Goal: Task Accomplishment & Management: Manage account settings

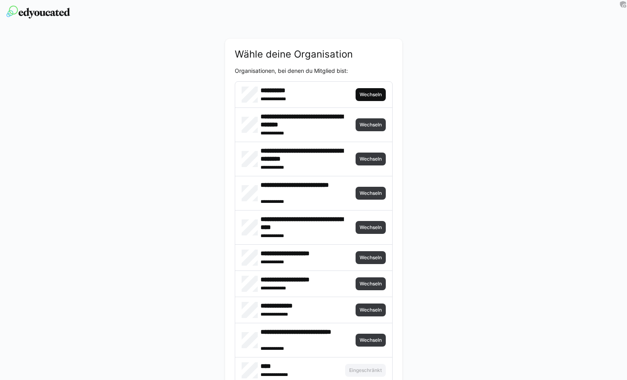
click at [371, 100] on span "Wechseln" at bounding box center [371, 94] width 30 height 13
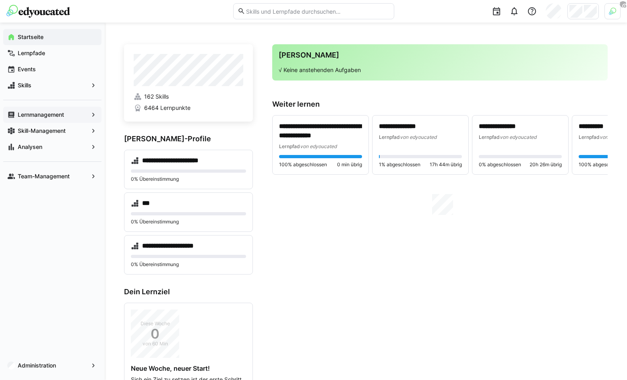
click at [0, 0] on app-navigation-label "Lernmanagement" at bounding box center [0, 0] width 0 height 0
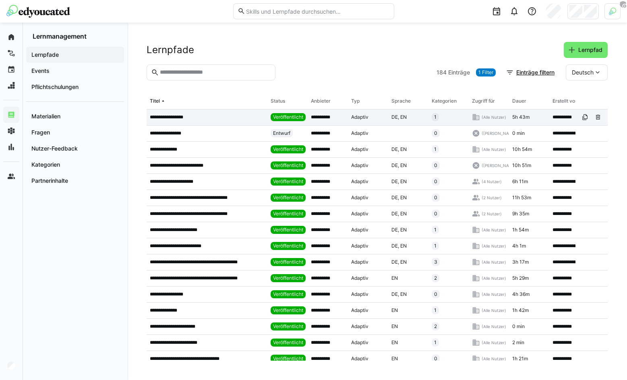
click at [210, 120] on div "**********" at bounding box center [207, 118] width 121 height 16
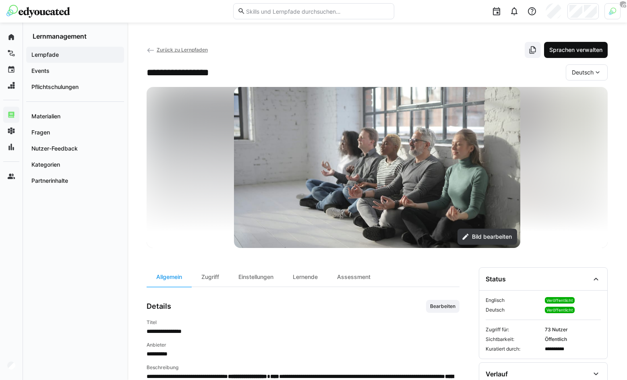
click at [559, 50] on span "Sprachen verwalten" at bounding box center [576, 50] width 56 height 8
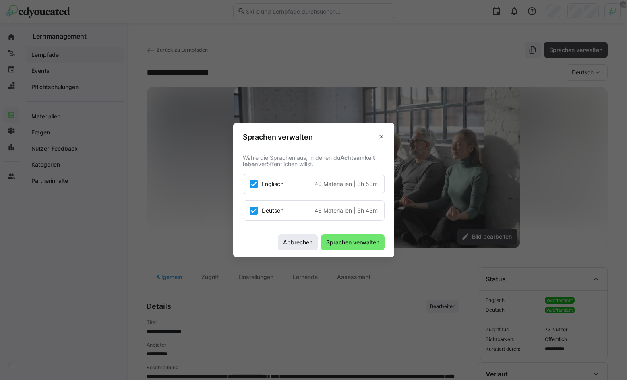
click at [290, 234] on span "Abbrechen" at bounding box center [298, 242] width 40 height 16
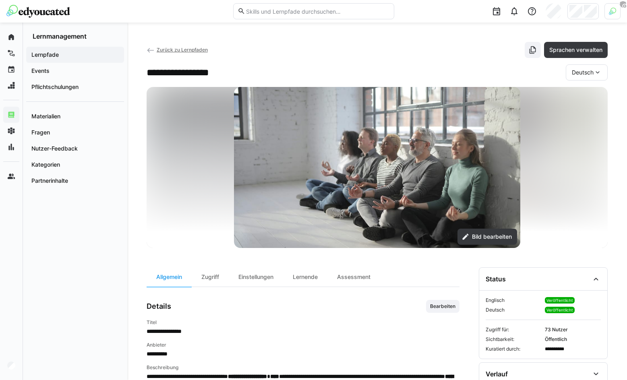
click at [594, 4] on div at bounding box center [582, 11] width 31 height 16
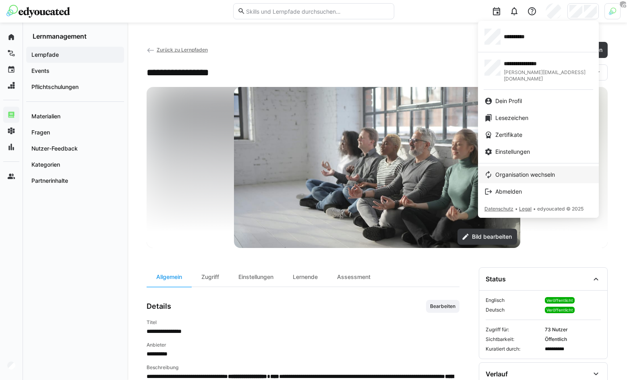
click at [520, 166] on link "Organisation wechseln" at bounding box center [538, 174] width 121 height 17
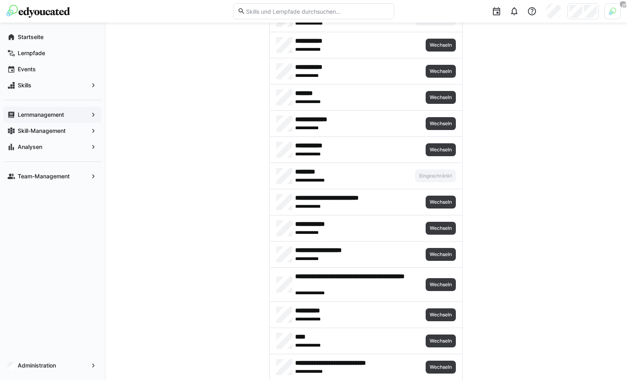
scroll to position [428, 0]
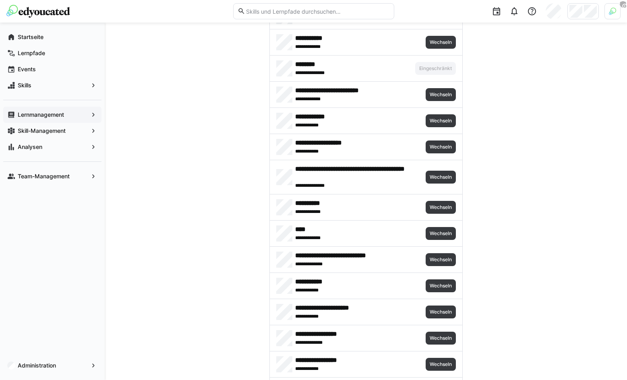
click at [610, 15] on div at bounding box center [612, 11] width 16 height 16
click at [519, 91] on span "Aktivieren" at bounding box center [523, 94] width 25 height 6
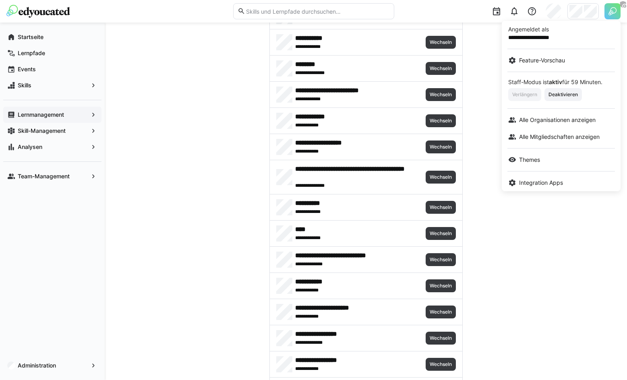
click at [363, 47] on div at bounding box center [313, 190] width 627 height 380
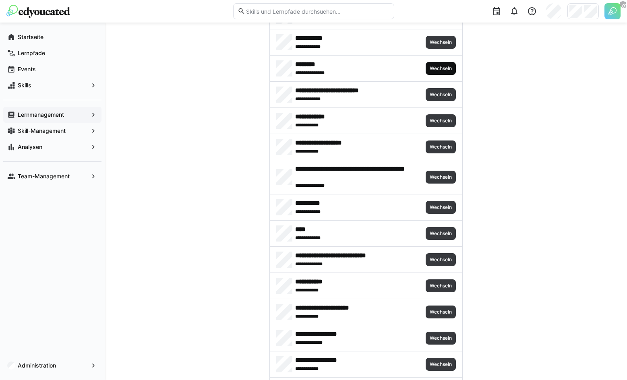
click at [434, 70] on span "Wechseln" at bounding box center [441, 68] width 24 height 6
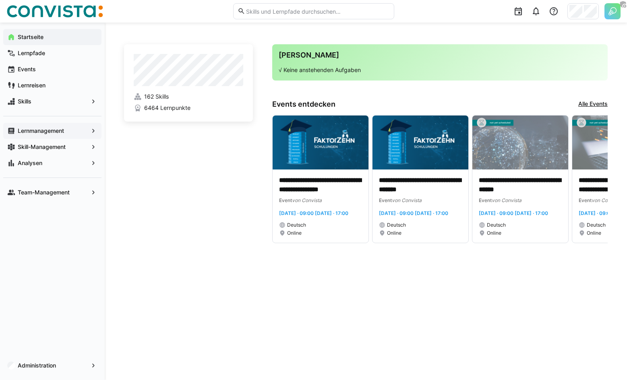
click at [53, 125] on div "Lernmanagement" at bounding box center [52, 131] width 98 height 16
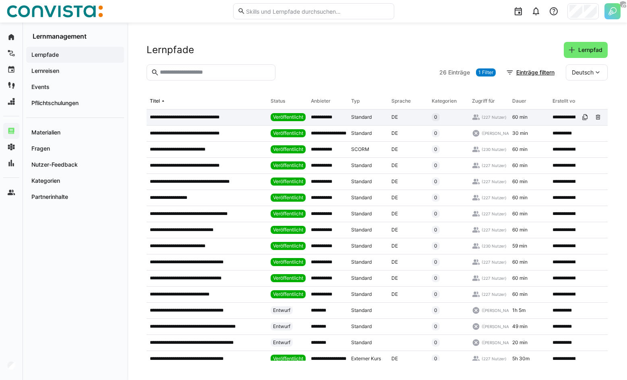
click at [207, 116] on p "**********" at bounding box center [192, 117] width 84 height 6
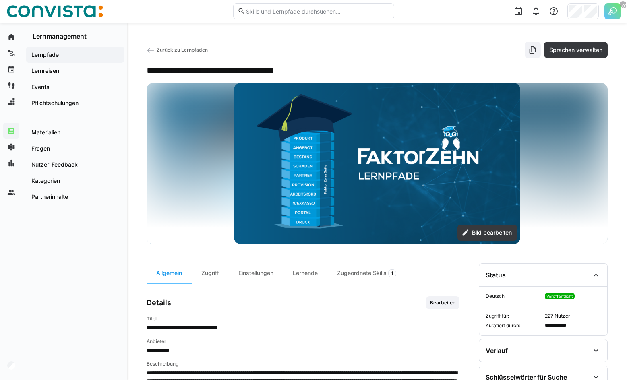
click at [576, 60] on app-details-header "**********" at bounding box center [377, 143] width 461 height 202
click at [574, 52] on span "Sprachen verwalten" at bounding box center [576, 50] width 56 height 8
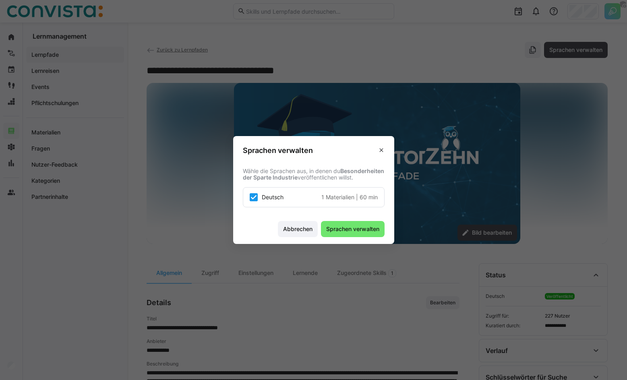
click at [402, 75] on eds-dialog "Sprachen verwalten Wähle die Sprachen aus, in denen du Besonderheiten der Spart…" at bounding box center [313, 190] width 627 height 380
click at [384, 147] on span at bounding box center [381, 150] width 13 height 13
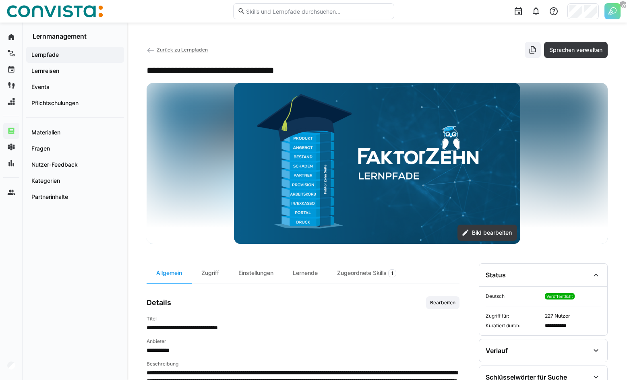
click at [175, 50] on span "Zurück zu Lernpfaden" at bounding box center [182, 50] width 51 height 6
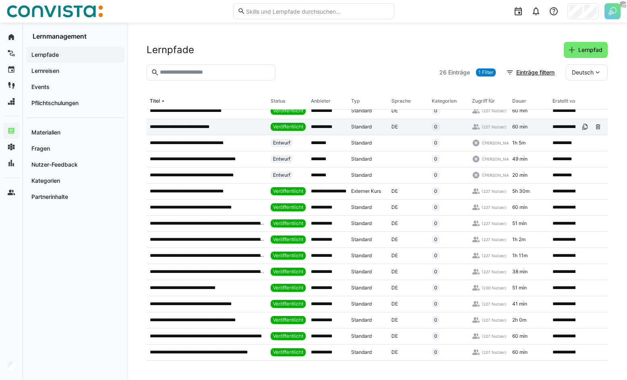
scroll to position [172, 0]
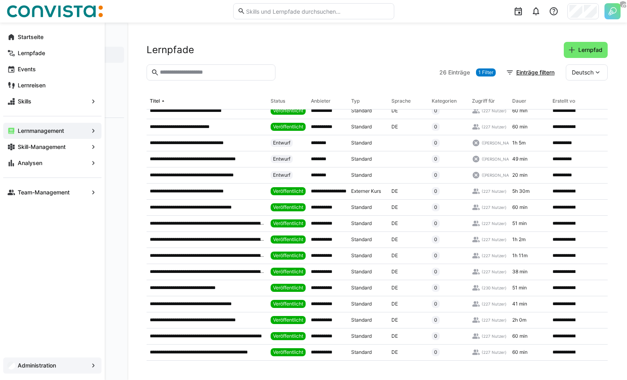
click at [0, 0] on app-navigation-label "Administration" at bounding box center [0, 0] width 0 height 0
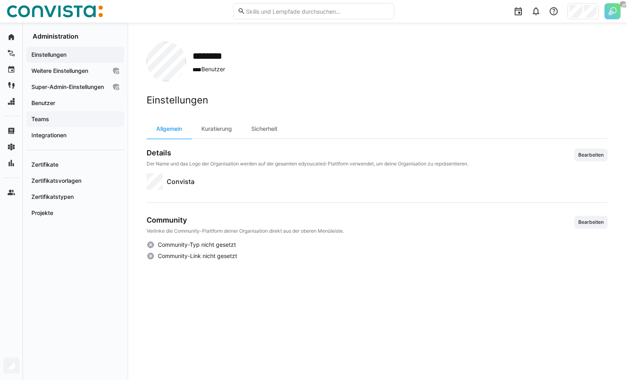
click at [47, 119] on div "Teams" at bounding box center [75, 119] width 98 height 16
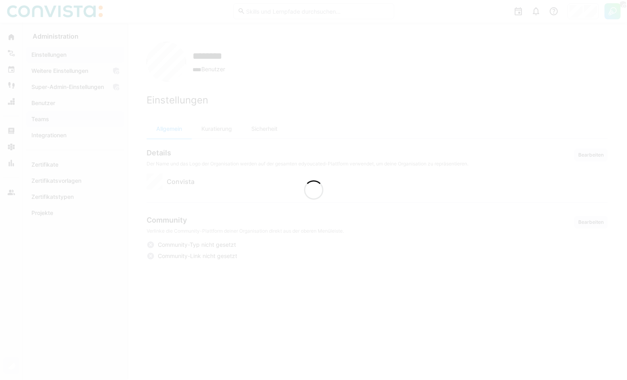
click at [52, 115] on div at bounding box center [313, 190] width 627 height 380
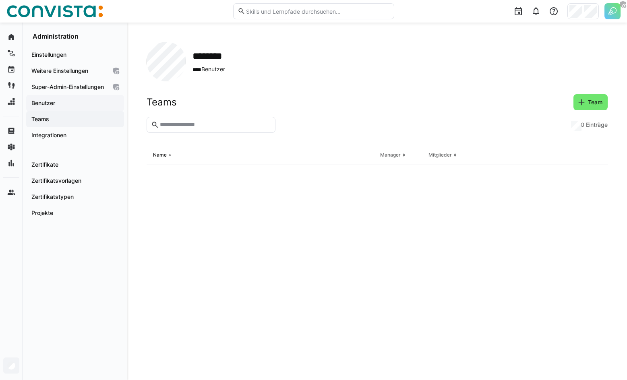
click at [0, 0] on app-navigation-label "Benutzer" at bounding box center [0, 0] width 0 height 0
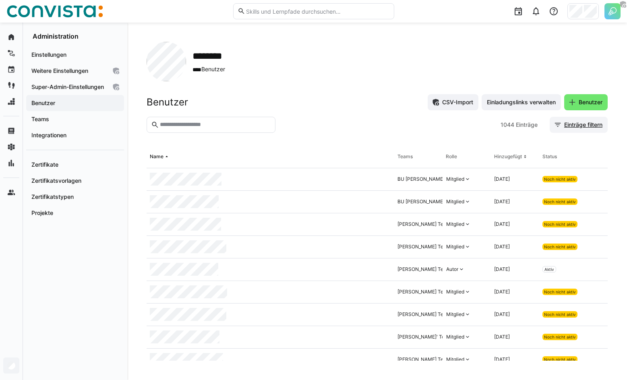
click at [563, 125] on span "Einträge filtern" at bounding box center [583, 125] width 41 height 8
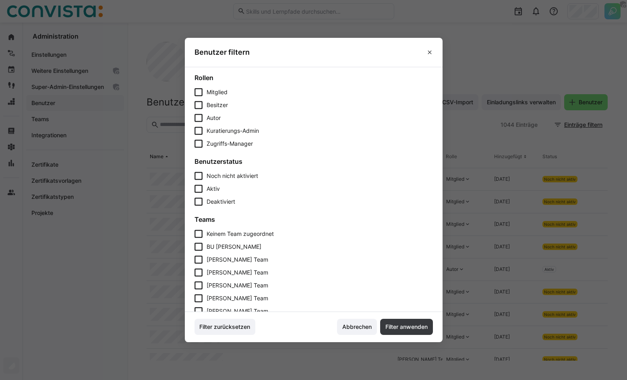
click at [211, 180] on div "Noch nicht aktiviert Aktiv Deaktiviert" at bounding box center [313, 189] width 238 height 34
click at [207, 188] on span "Aktiv" at bounding box center [213, 188] width 13 height 7
click at [399, 325] on span "Filter anwenden" at bounding box center [406, 327] width 45 height 8
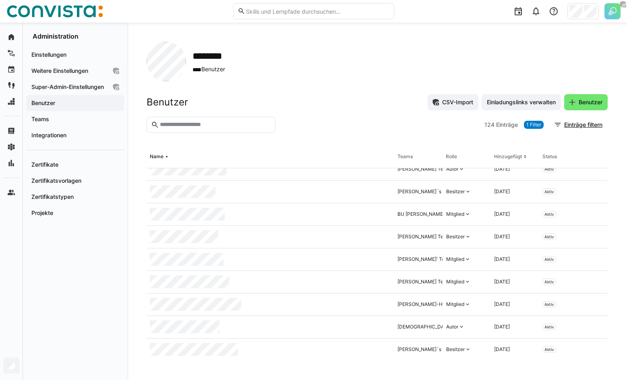
scroll to position [2603, 0]
click at [368, 107] on div "Benutzer CSV-Import Einladungslinks verwalten Benutzer" at bounding box center [377, 102] width 461 height 16
click at [409, 128] on div at bounding box center [380, 125] width 203 height 16
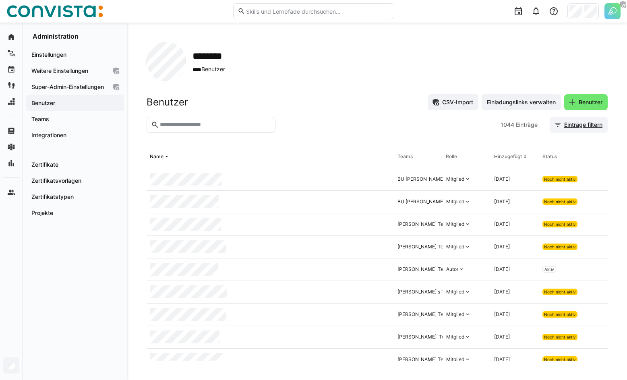
click at [575, 120] on span "Einträge filtern" at bounding box center [579, 125] width 58 height 16
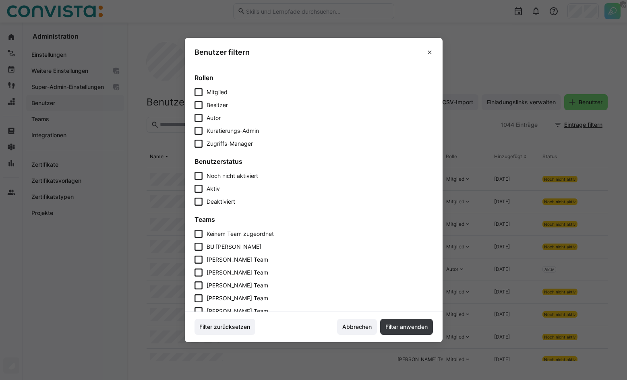
click at [217, 188] on span "Aktiv" at bounding box center [213, 188] width 13 height 7
click at [393, 327] on span "Filter anwenden" at bounding box center [406, 327] width 45 height 8
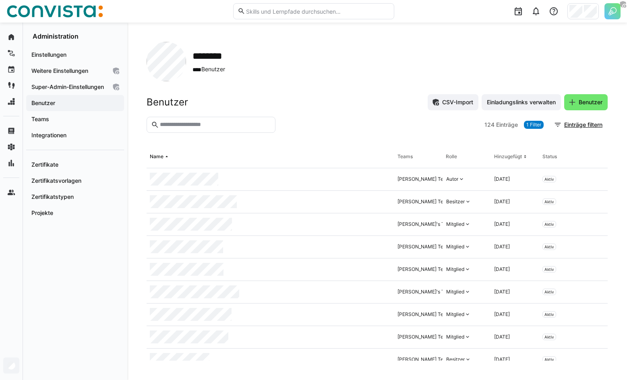
click at [311, 134] on section "124 Einträge 1 Filter Einträge filtern" at bounding box center [377, 131] width 461 height 29
click at [190, 104] on div "Benutzer CSV-Import Einladungslinks verwalten Benutzer" at bounding box center [377, 102] width 461 height 16
click at [186, 102] on h2 "Benutzer" at bounding box center [167, 102] width 41 height 12
click at [175, 110] on header "Benutzer CSV-Import Einladungslinks verwalten Benutzer" at bounding box center [377, 105] width 461 height 23
click at [353, 59] on div "******** **** Benutzer" at bounding box center [377, 61] width 461 height 39
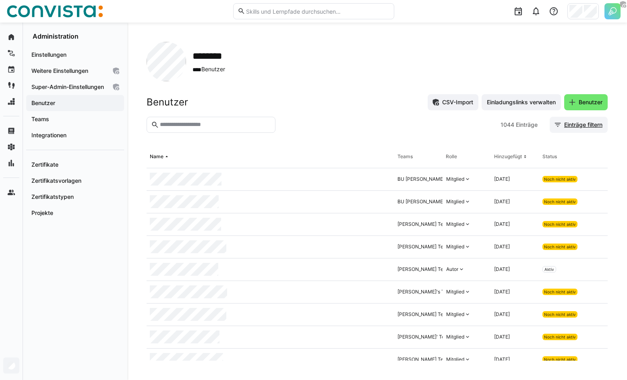
click at [577, 124] on span "Einträge filtern" at bounding box center [583, 125] width 41 height 8
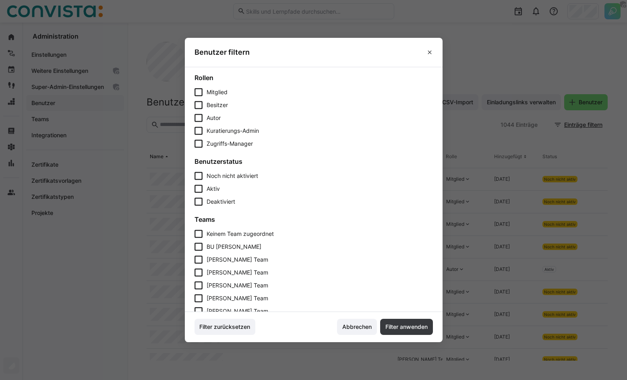
click at [221, 189] on eds-checkbox "Aktiv" at bounding box center [313, 189] width 238 height 8
click at [411, 327] on span "Filter anwenden" at bounding box center [406, 327] width 45 height 8
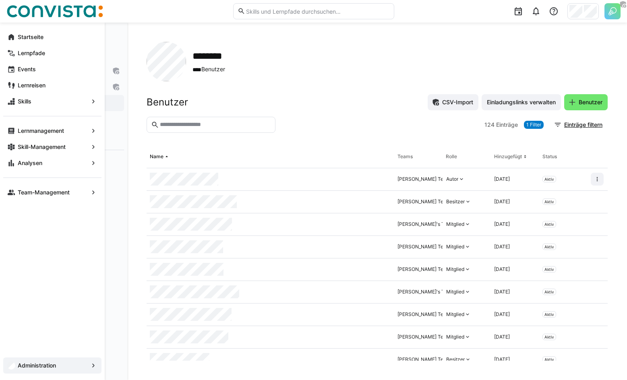
click at [17, 40] on span "Startseite" at bounding box center [57, 37] width 81 height 8
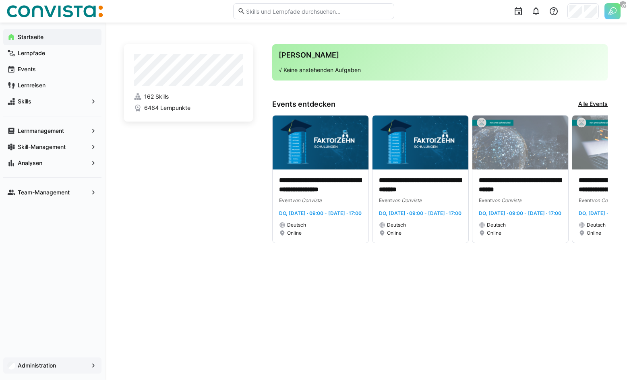
click at [55, 370] on div "Administration" at bounding box center [52, 366] width 98 height 16
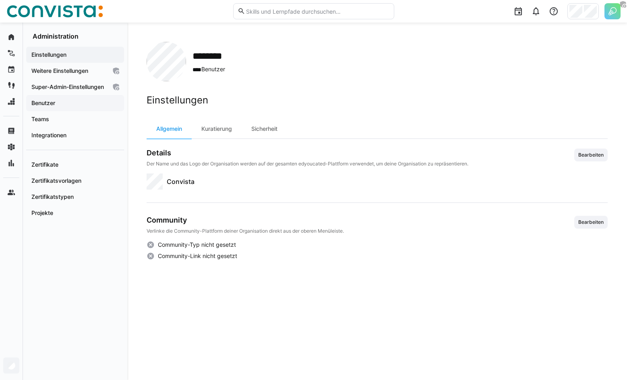
click at [45, 105] on div "Benutzer" at bounding box center [75, 103] width 98 height 16
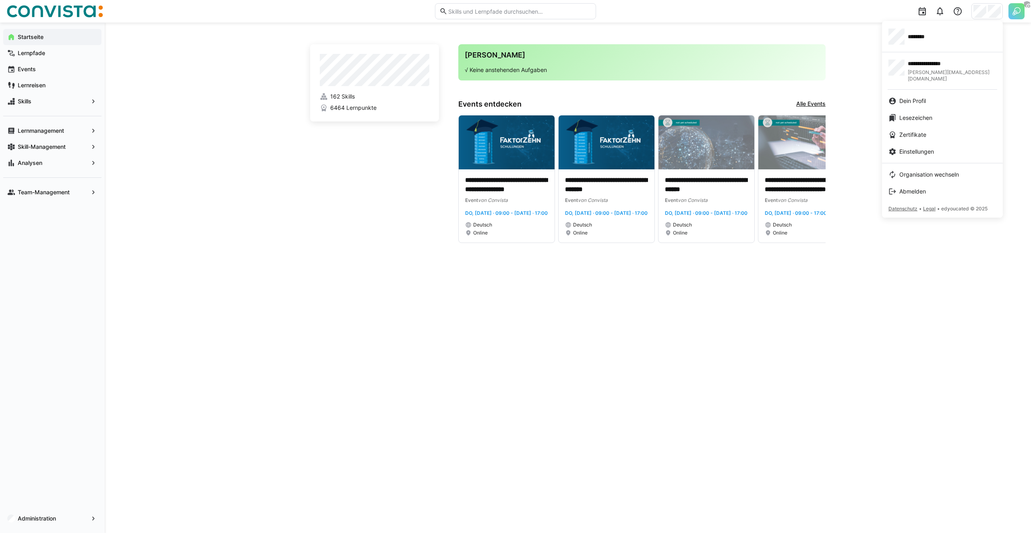
click at [71, 523] on div at bounding box center [515, 266] width 1031 height 533
click at [71, 523] on div "Administration" at bounding box center [52, 519] width 98 height 16
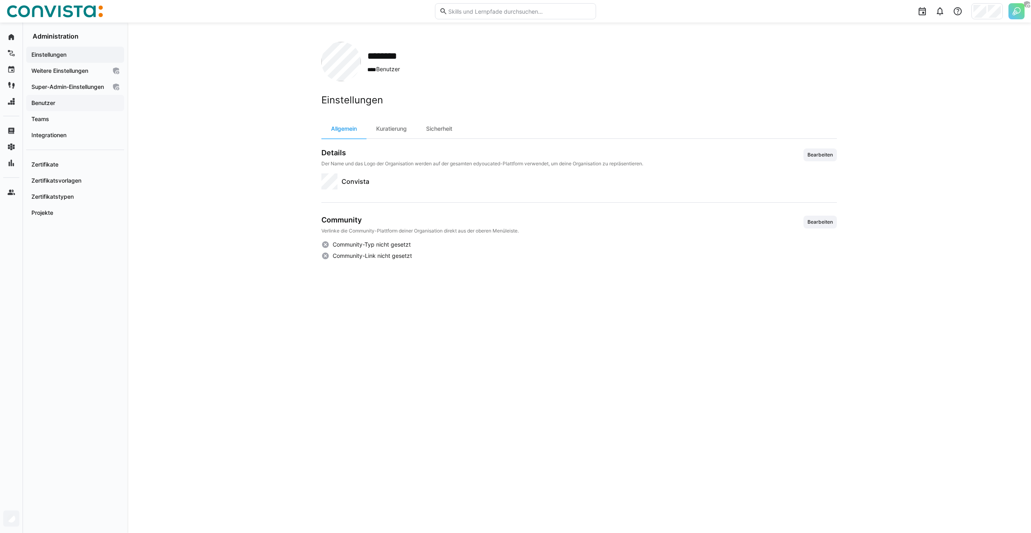
click at [0, 0] on app-navigation-label "Benutzer" at bounding box center [0, 0] width 0 height 0
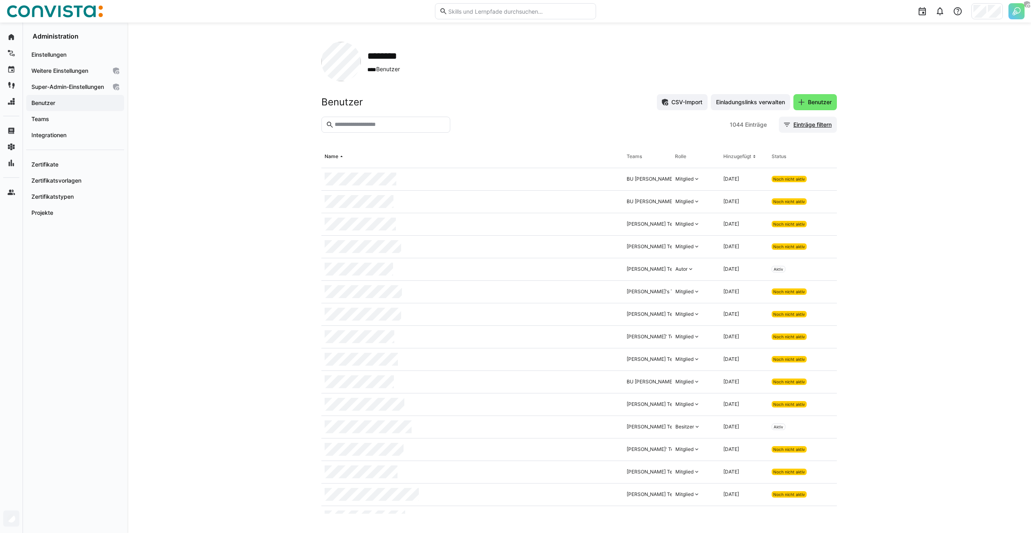
click at [802, 120] on span "Einträge filtern" at bounding box center [808, 125] width 58 height 16
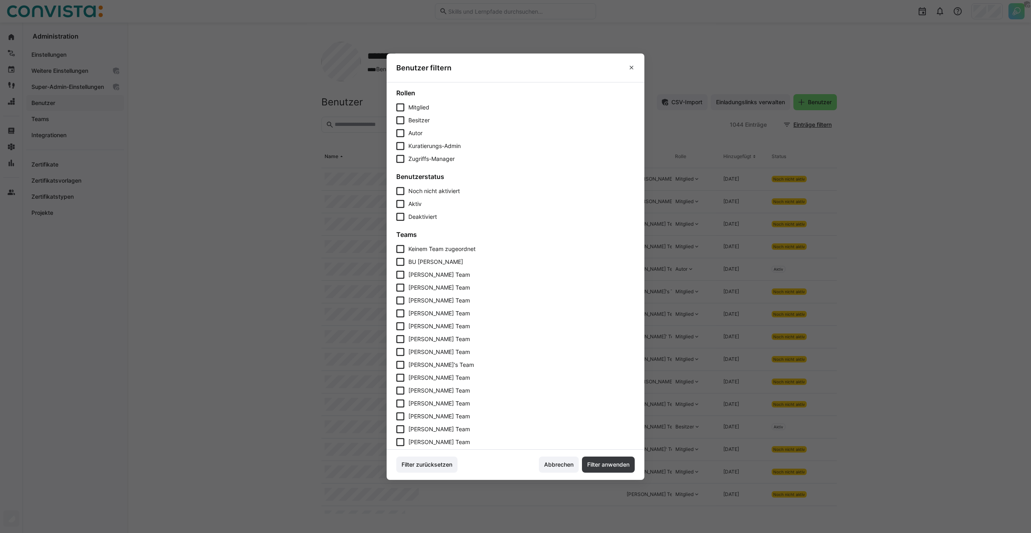
click at [411, 206] on span "Aktiv" at bounding box center [414, 204] width 13 height 7
click at [623, 472] on span "Filter anwenden" at bounding box center [608, 465] width 53 height 16
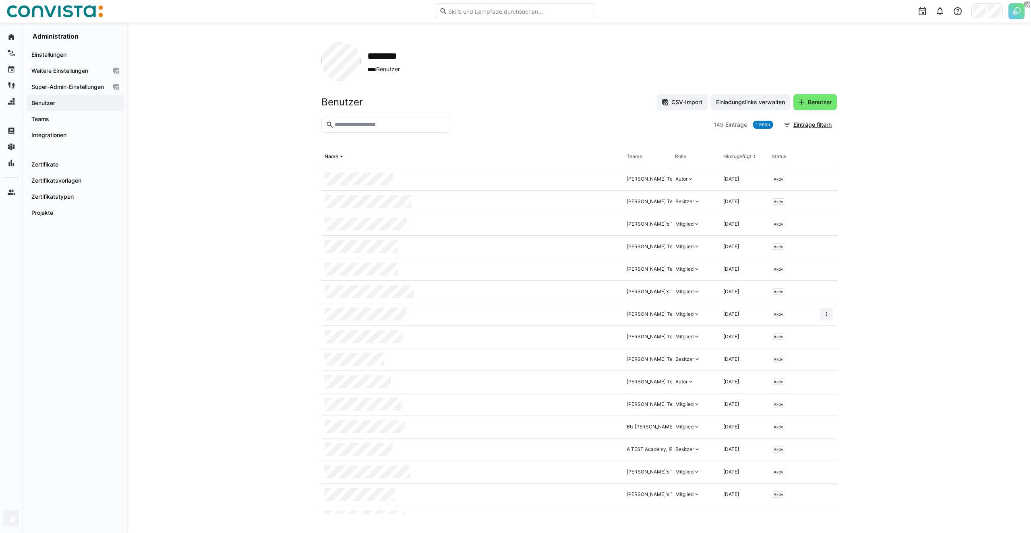
click at [221, 206] on div "******** **** Benutzer Benutzer CSV-Import Einladungslinks verwalten Benutzer 1…" at bounding box center [578, 278] width 903 height 511
click at [218, 136] on div "******** **** Benutzer Benutzer CSV-Import Einladungslinks verwalten Benutzer 1…" at bounding box center [578, 278] width 903 height 511
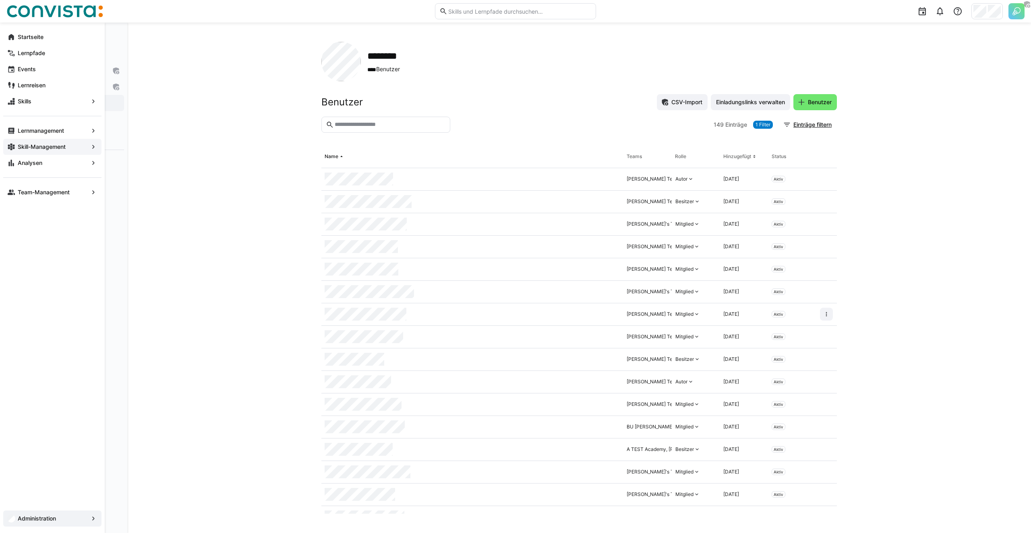
click at [0, 0] on app-navigation-label "Skill-Management" at bounding box center [0, 0] width 0 height 0
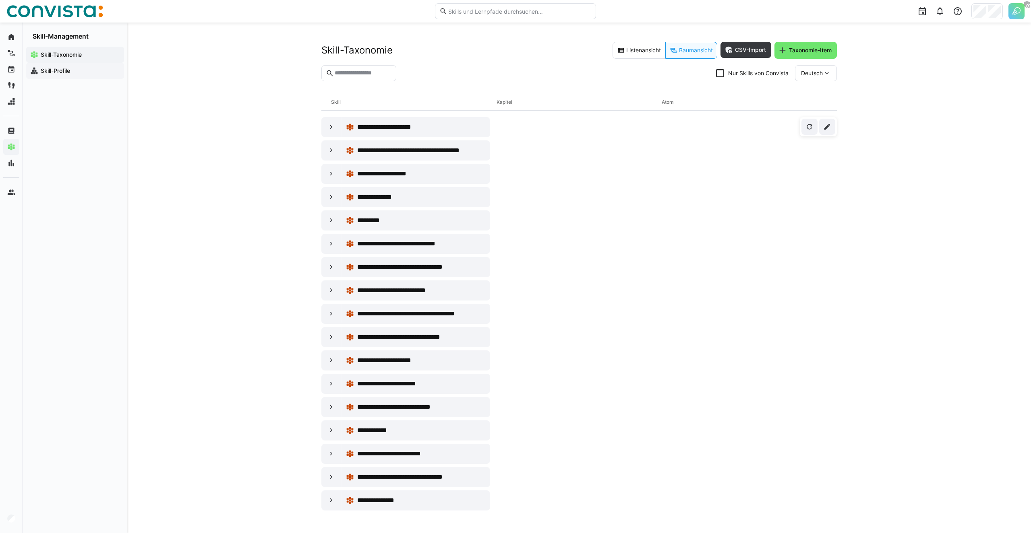
click at [0, 0] on app-navigation-label "Skill-Profile" at bounding box center [0, 0] width 0 height 0
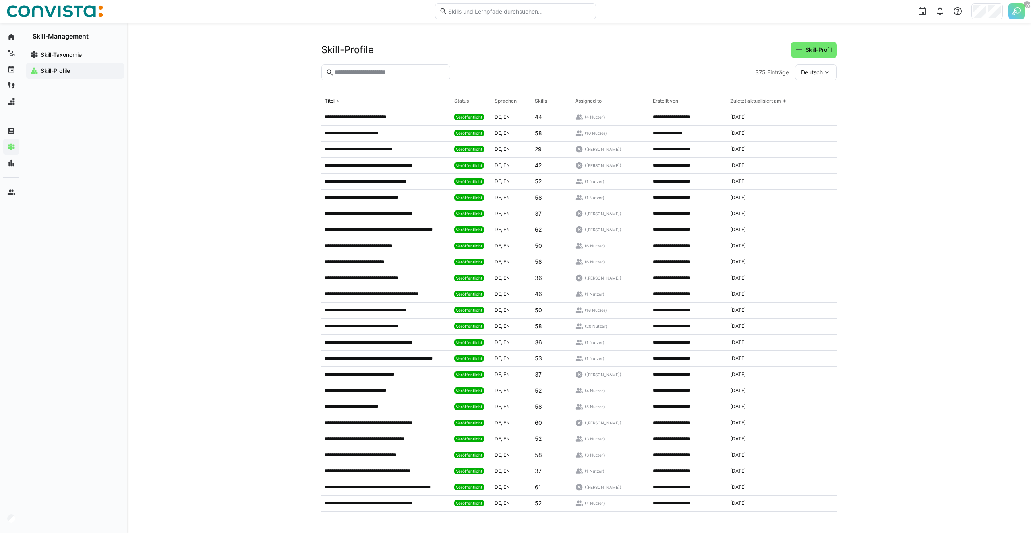
click at [285, 48] on div "**********" at bounding box center [578, 278] width 903 height 511
click at [287, 24] on div "**********" at bounding box center [578, 278] width 903 height 511
click at [62, 9] on img at bounding box center [54, 11] width 97 height 13
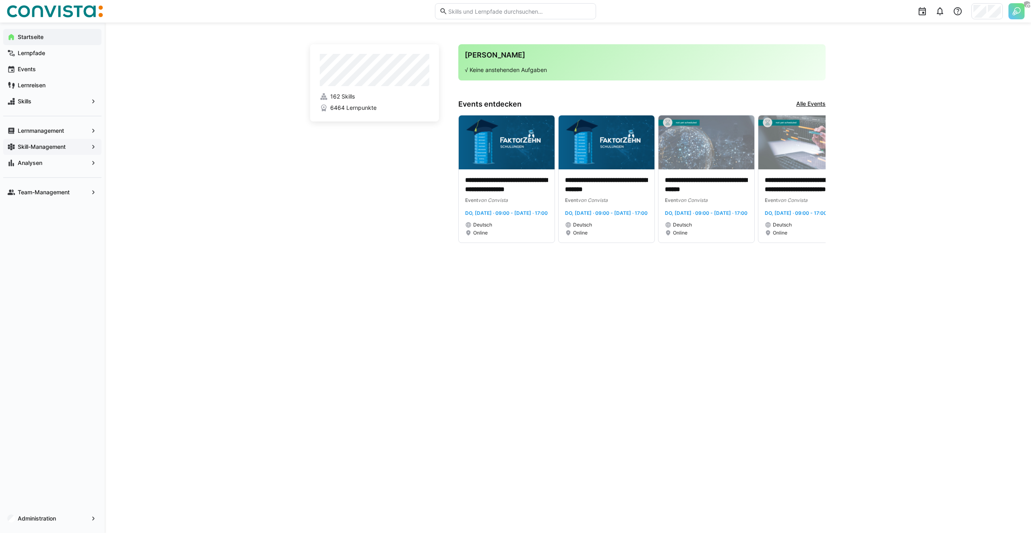
click at [215, 64] on div "**********" at bounding box center [568, 278] width 926 height 511
click at [0, 0] on app-navigation-label "Lernmanagement" at bounding box center [0, 0] width 0 height 0
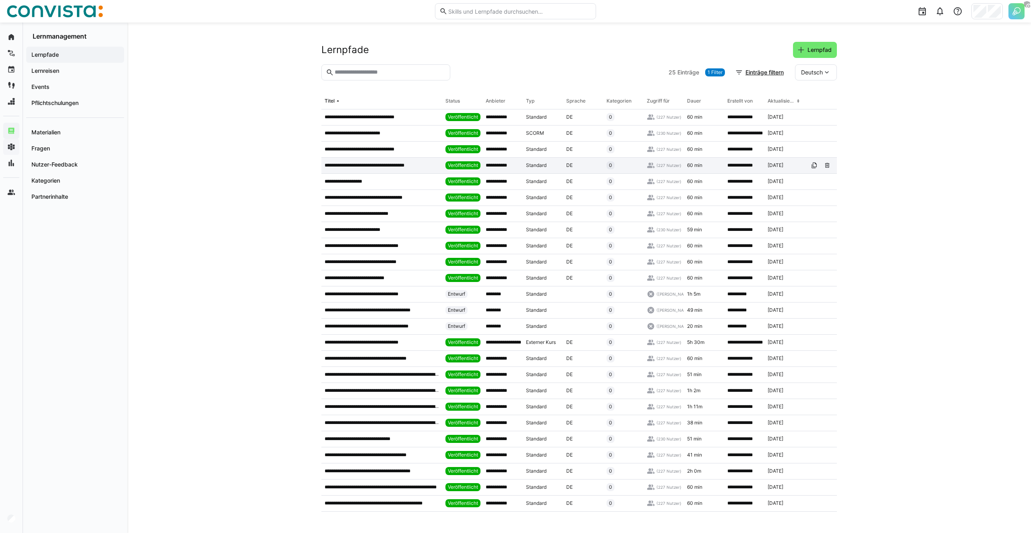
click at [383, 172] on div "**********" at bounding box center [381, 166] width 121 height 16
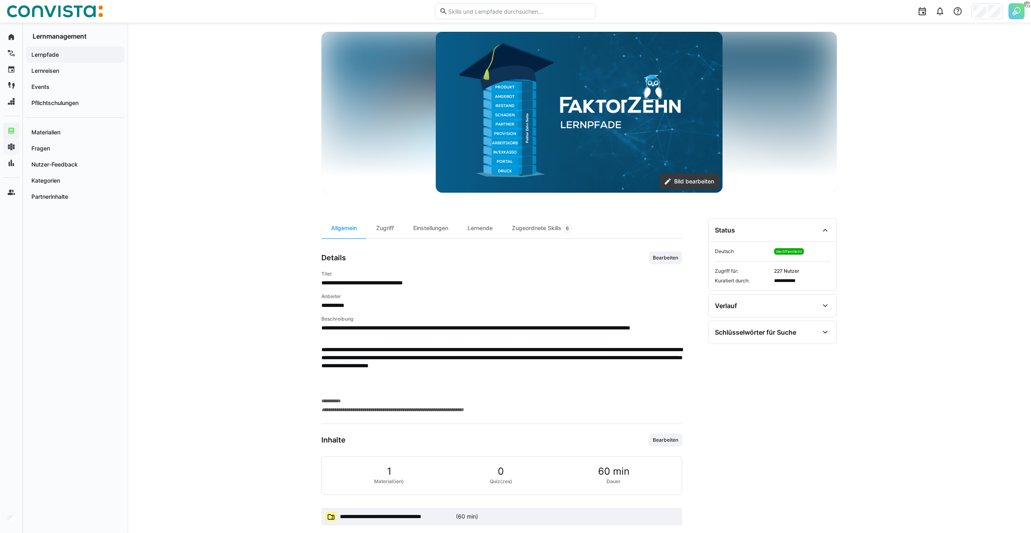
scroll to position [63, 0]
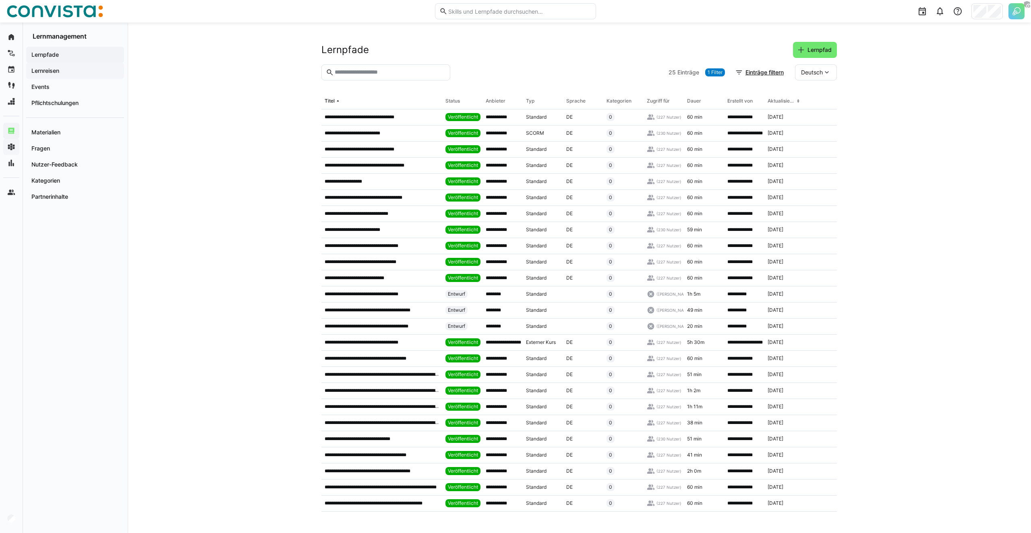
click at [0, 0] on app-navigation-label "Lernreisen" at bounding box center [0, 0] width 0 height 0
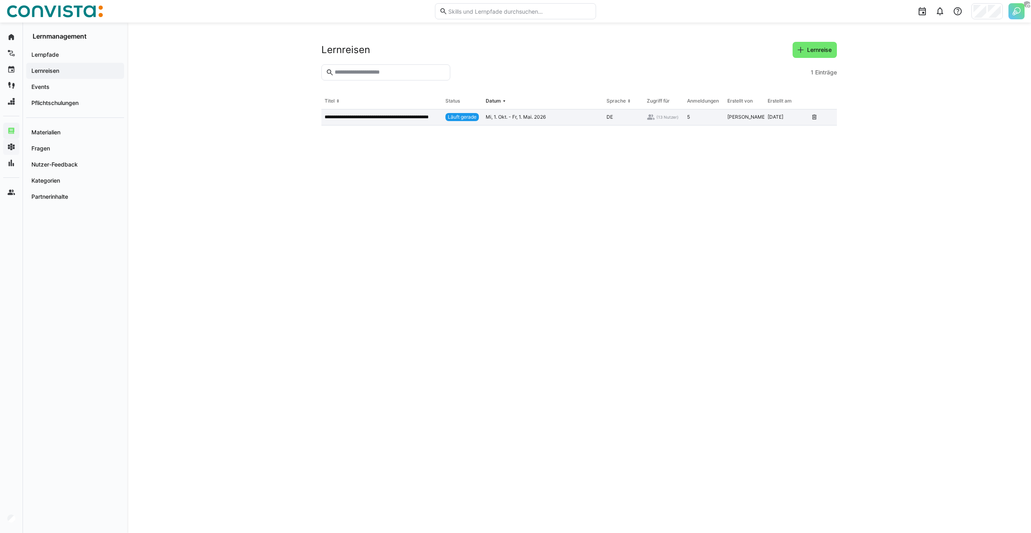
click at [406, 116] on p "**********" at bounding box center [382, 117] width 114 height 6
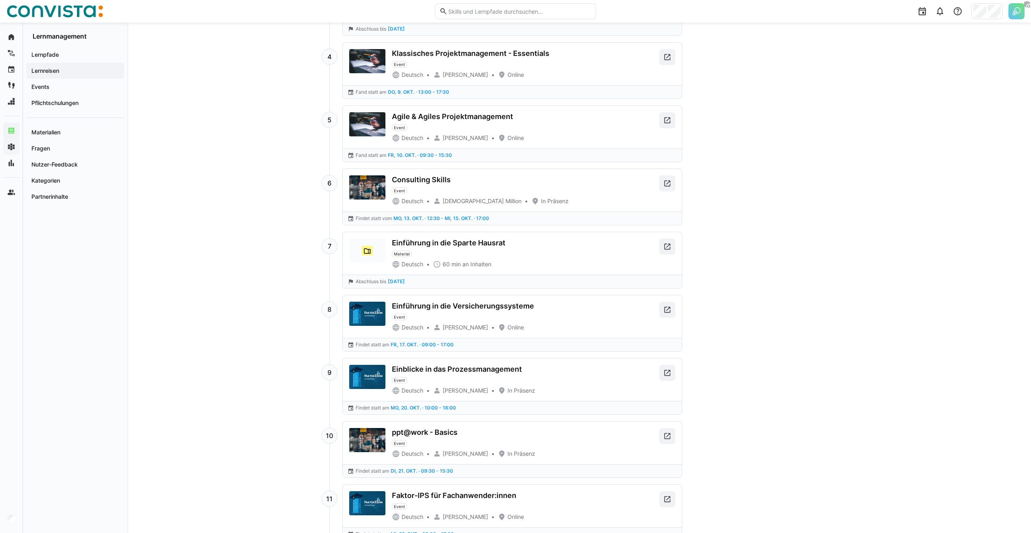
scroll to position [667, 0]
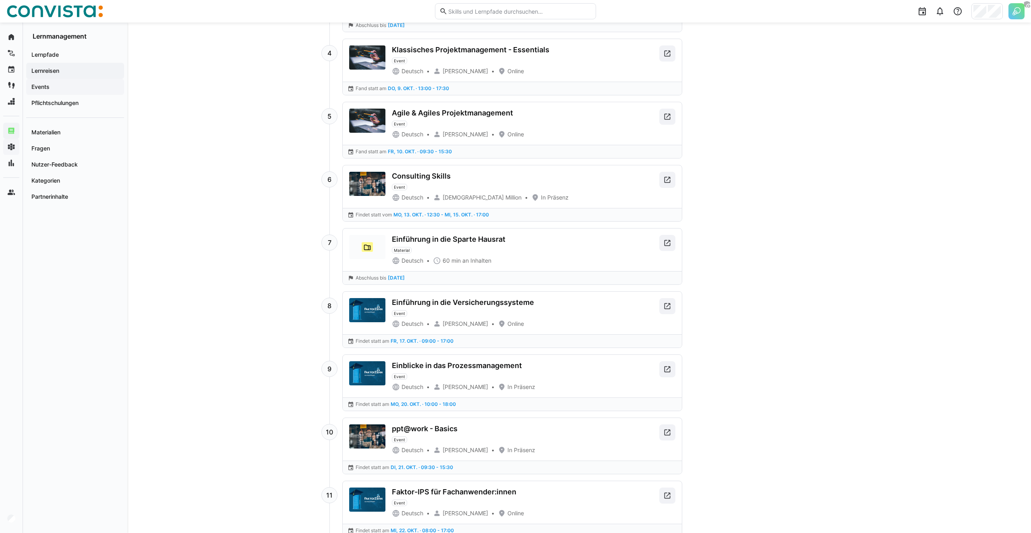
click at [68, 81] on div "Events" at bounding box center [75, 87] width 98 height 16
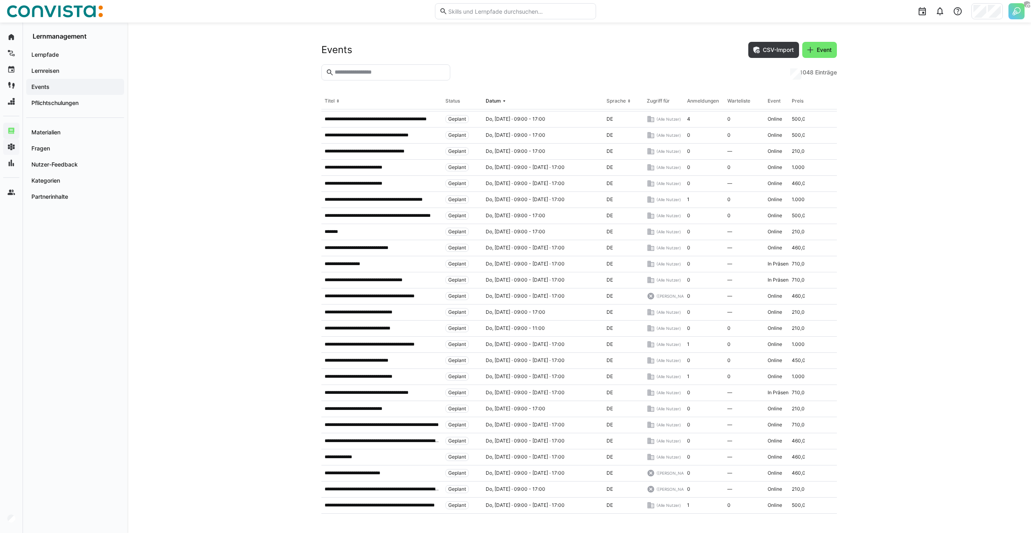
scroll to position [405, 0]
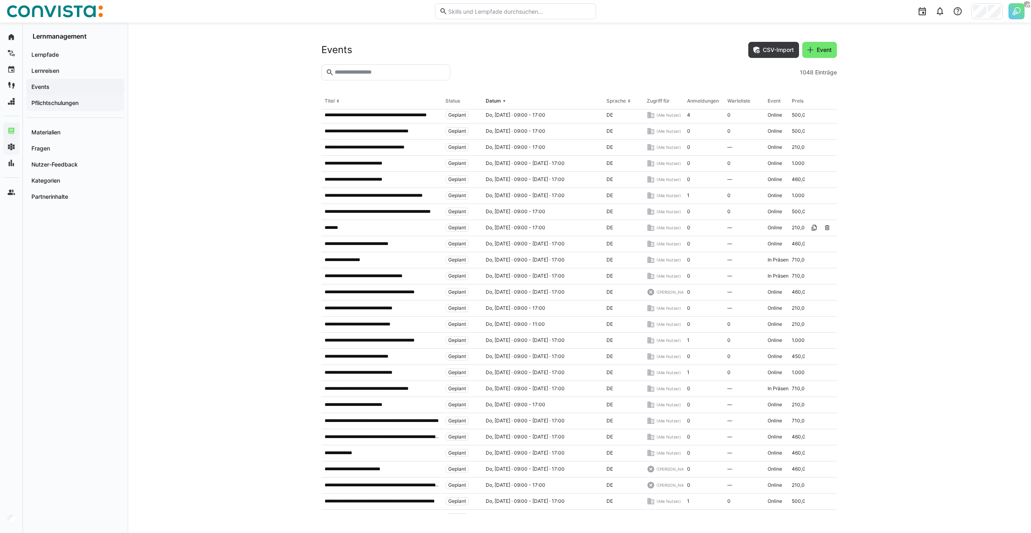
click at [0, 0] on app-navigation-label "Pflichtschulungen" at bounding box center [0, 0] width 0 height 0
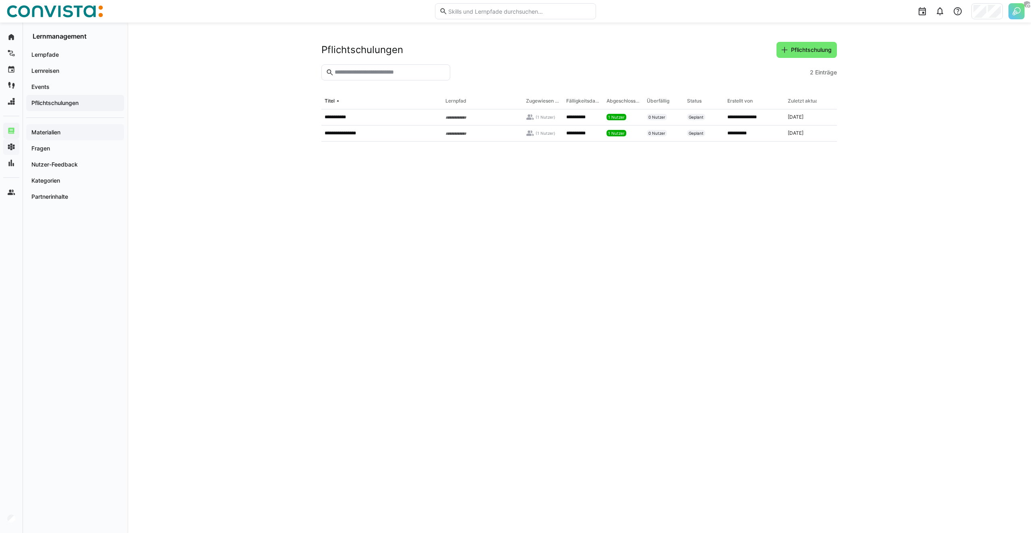
click at [65, 132] on span "Materialien" at bounding box center [75, 132] width 90 height 8
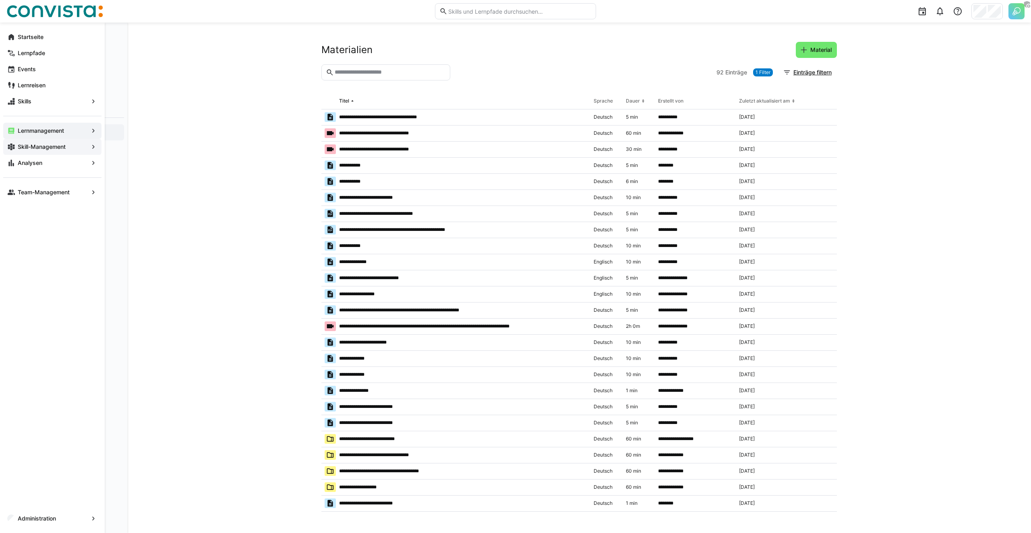
click at [0, 0] on app-navigation-label "Skill-Management" at bounding box center [0, 0] width 0 height 0
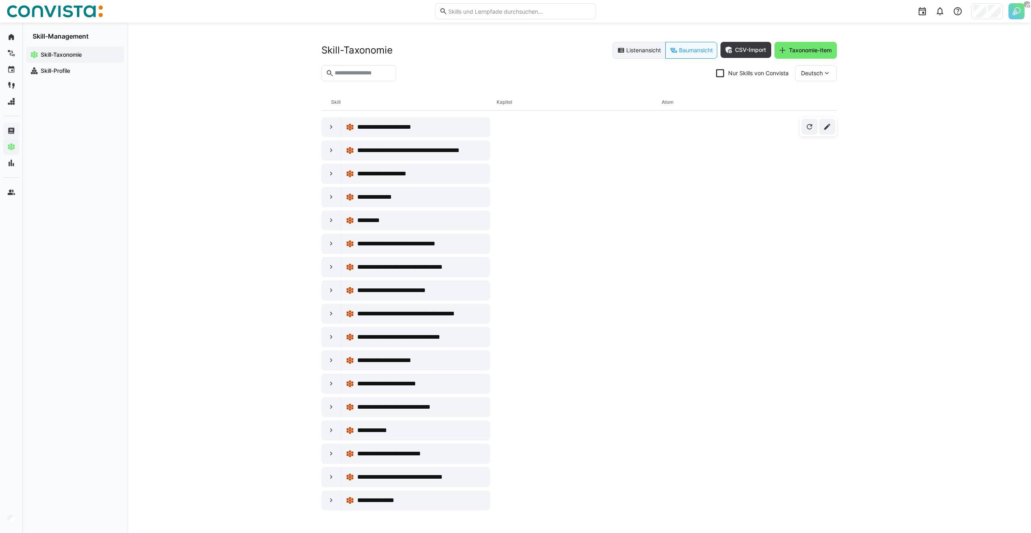
click at [648, 49] on eds-button-option "Listenansicht" at bounding box center [638, 50] width 53 height 17
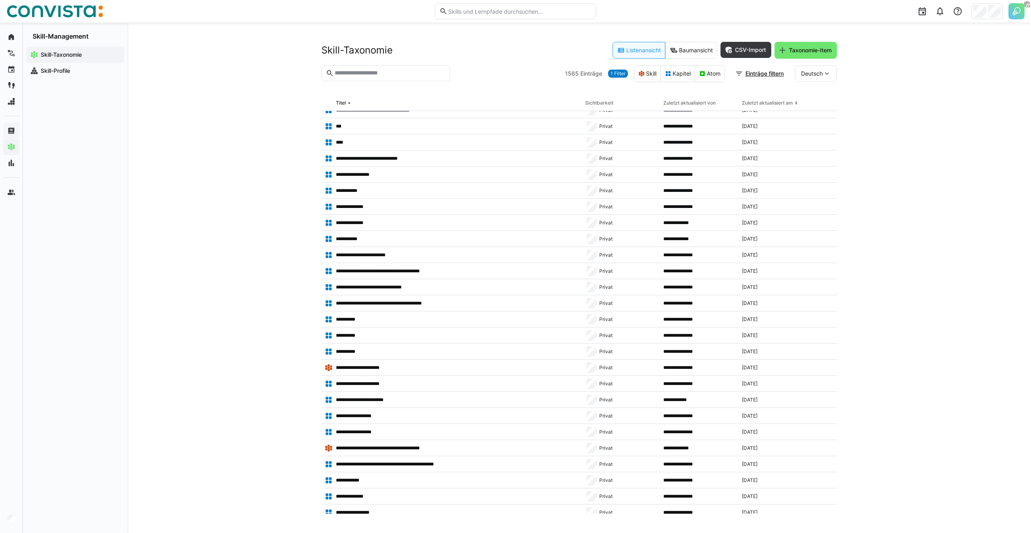
scroll to position [331, 0]
click at [0, 0] on app-navigation-label "Skill-Profile" at bounding box center [0, 0] width 0 height 0
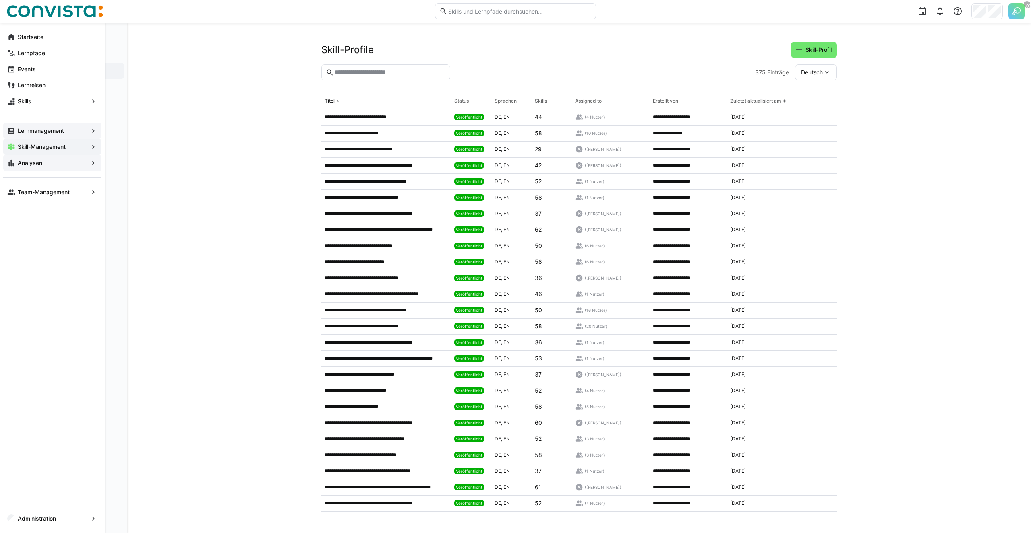
click at [4, 165] on div "Analysen" at bounding box center [52, 163] width 98 height 16
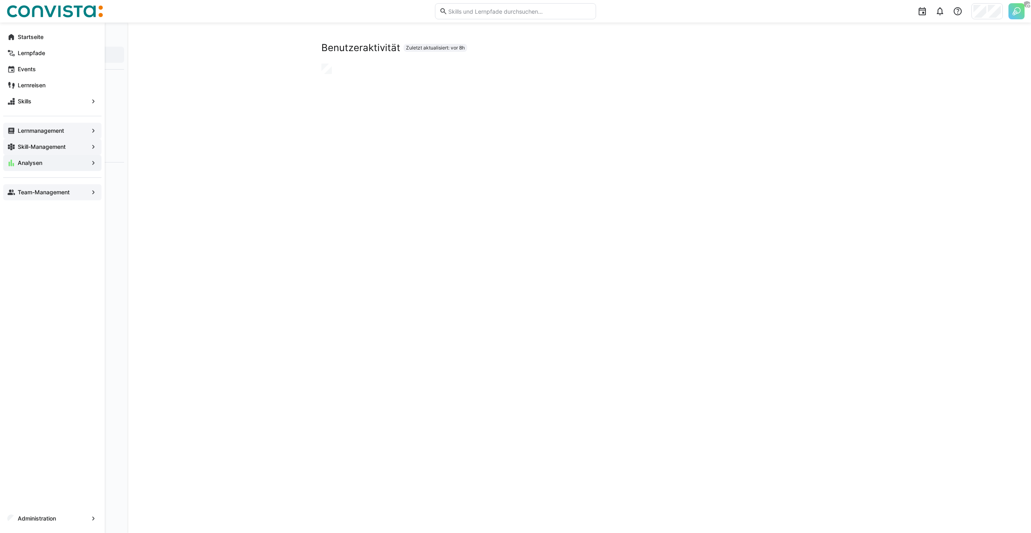
click at [57, 197] on div "Team-Management" at bounding box center [52, 192] width 98 height 16
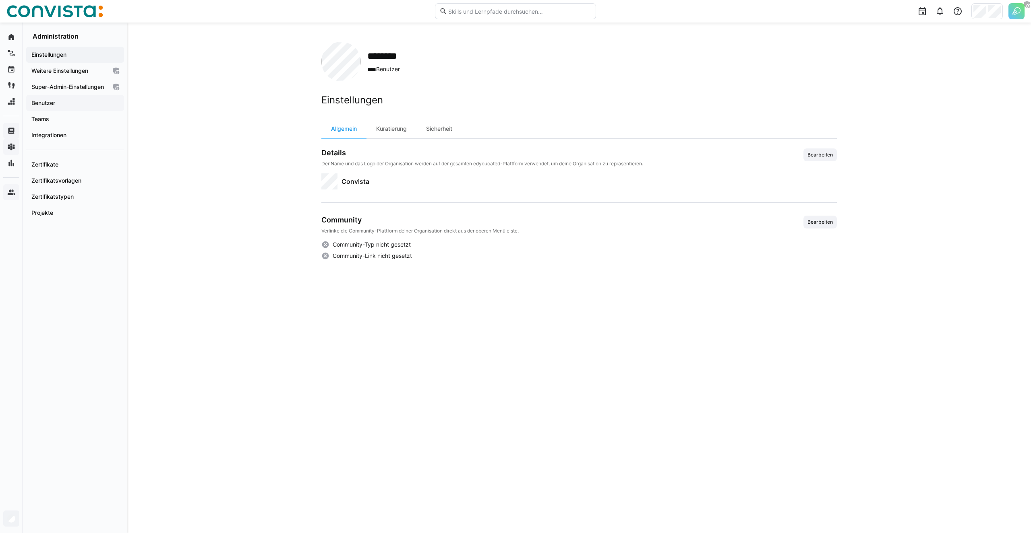
click at [76, 105] on div "Benutzer" at bounding box center [75, 103] width 98 height 16
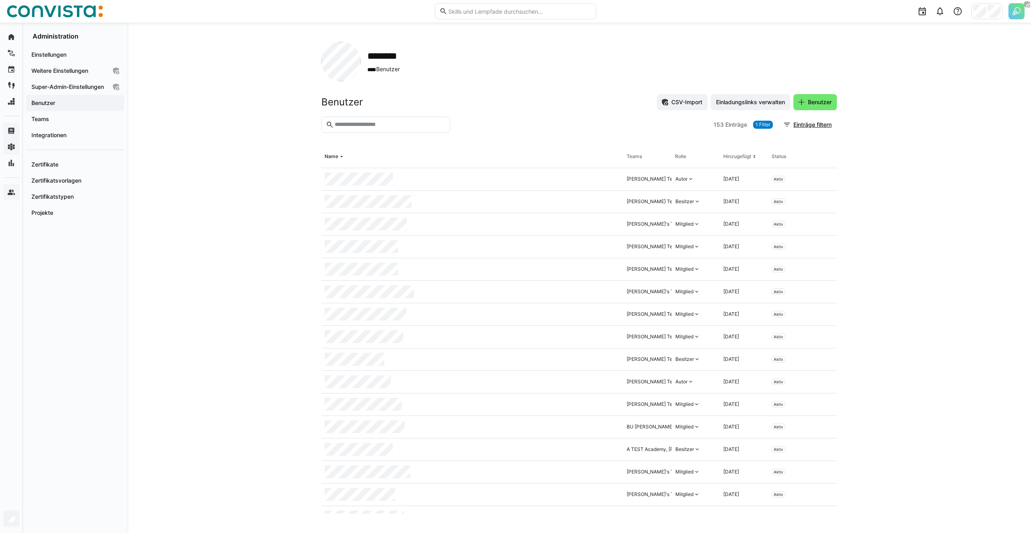
click at [766, 124] on span "1 Filter" at bounding box center [762, 125] width 15 height 6
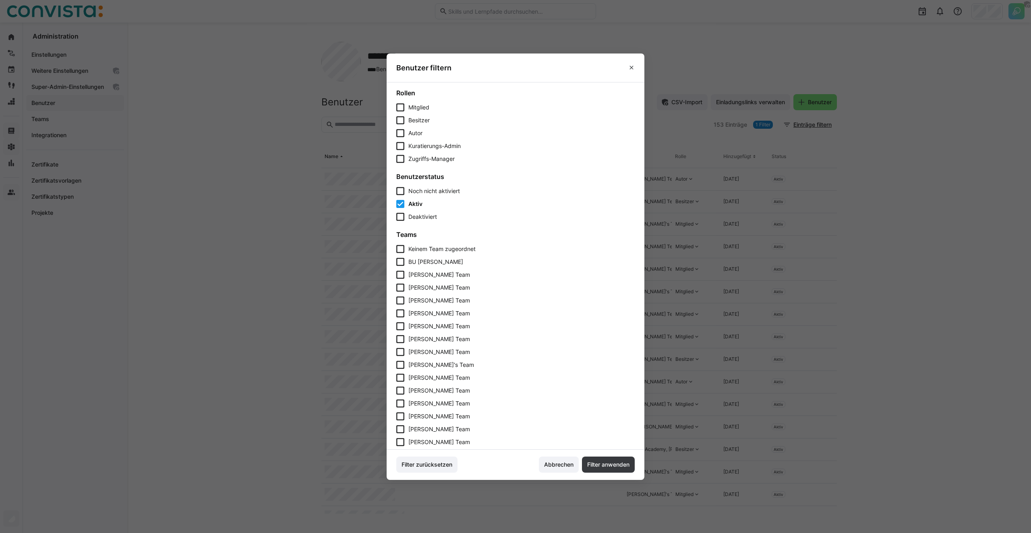
click at [409, 193] on span "Noch nicht aktiviert" at bounding box center [434, 191] width 52 height 7
click at [618, 461] on span "Filter anwenden" at bounding box center [608, 465] width 45 height 8
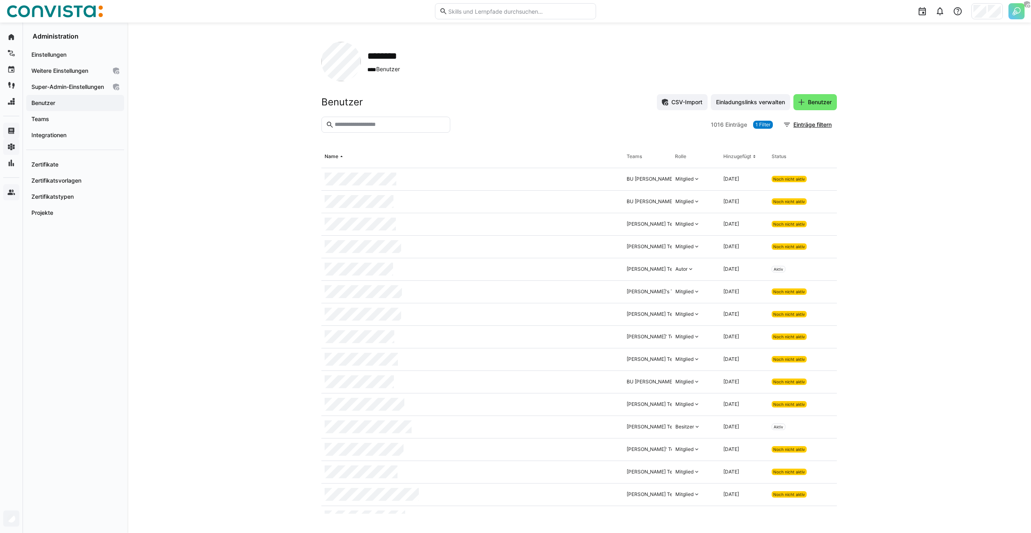
click at [761, 126] on span "1 Filter" at bounding box center [762, 125] width 15 height 6
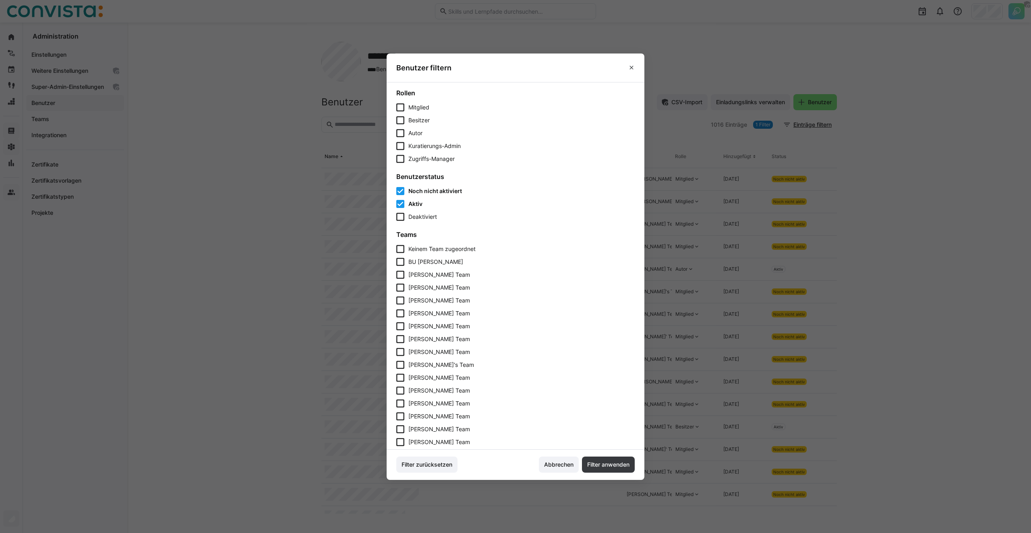
click at [442, 186] on form "Benutzerstatus Noch nicht aktiviert Aktiv Deaktiviert" at bounding box center [515, 197] width 238 height 48
click at [438, 188] on span "Noch nicht aktiviert" at bounding box center [435, 191] width 54 height 7
click at [600, 468] on span "Filter anwenden" at bounding box center [608, 465] width 45 height 8
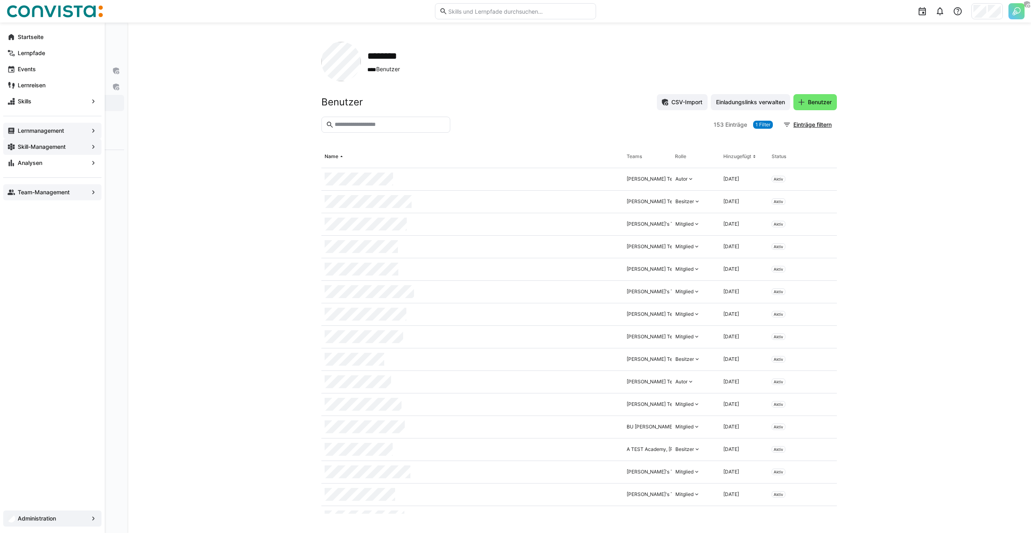
click at [14, 144] on eds-icon at bounding box center [11, 147] width 8 height 8
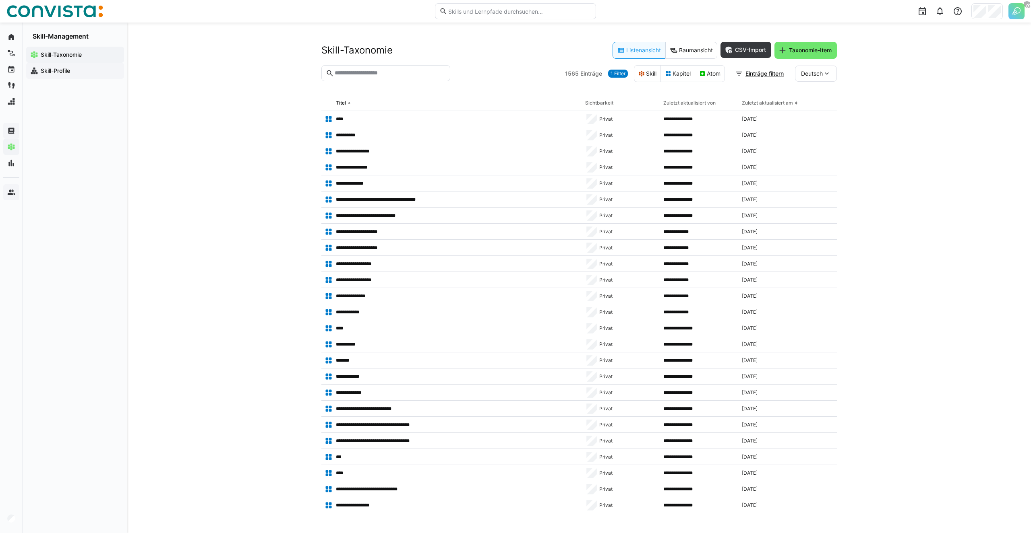
click at [85, 65] on div "Skill-Profile" at bounding box center [75, 71] width 98 height 16
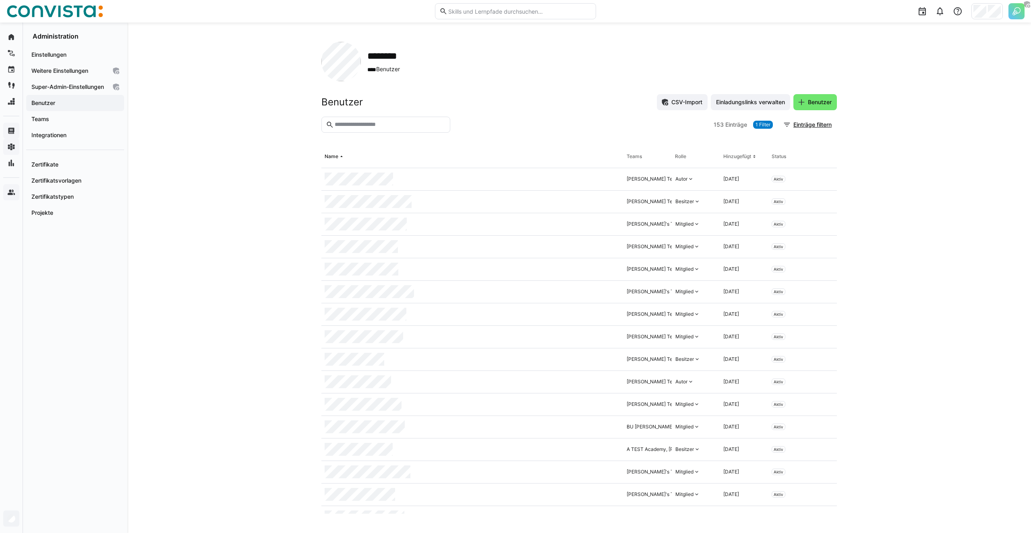
click at [188, 218] on div "******** **** Benutzer Benutzer CSV-Import Einladungslinks verwalten Benutzer 1…" at bounding box center [578, 278] width 903 height 511
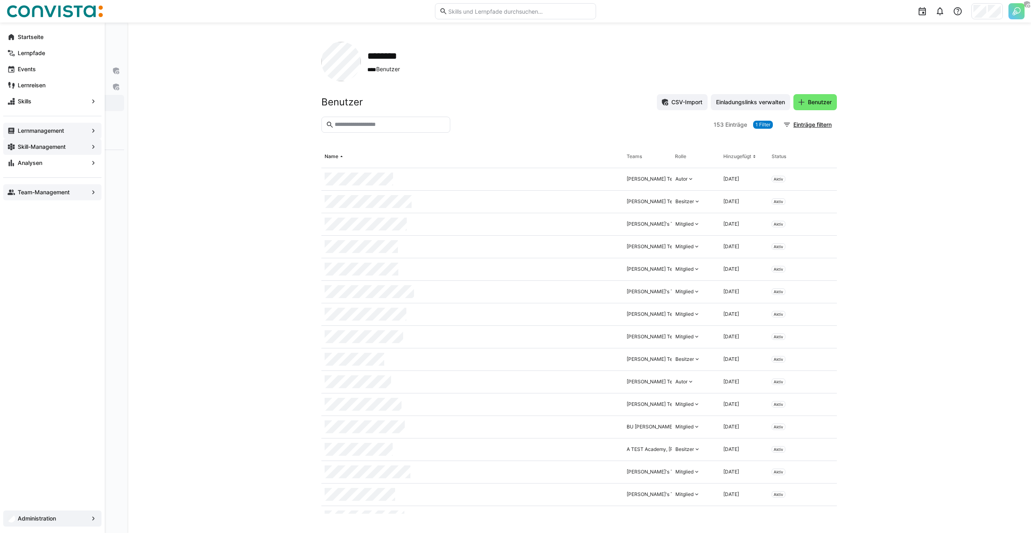
click at [0, 0] on app-navigation-label "Skill-Management" at bounding box center [0, 0] width 0 height 0
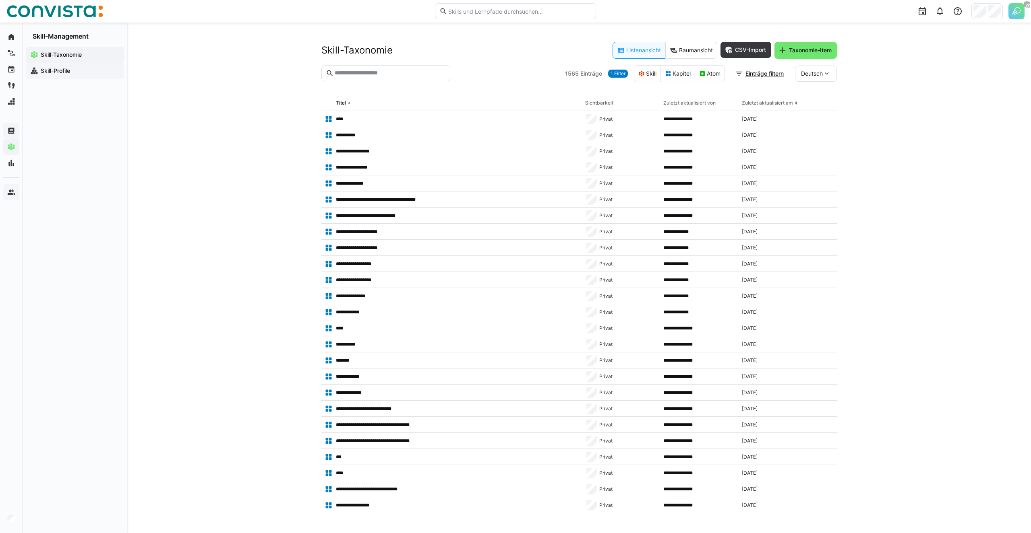
click at [83, 64] on div "Skill-Profile" at bounding box center [75, 71] width 98 height 16
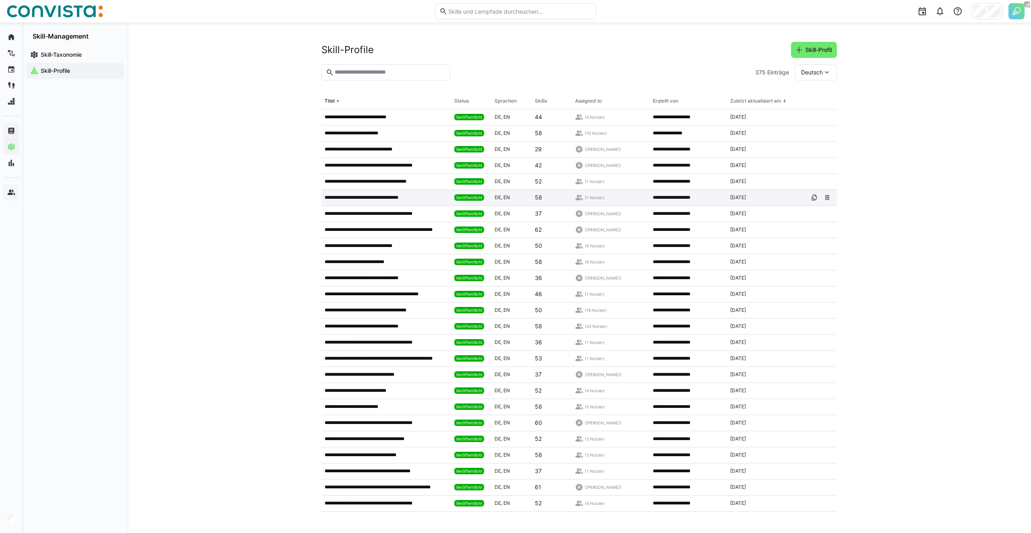
click at [326, 195] on p "**********" at bounding box center [370, 197] width 90 height 6
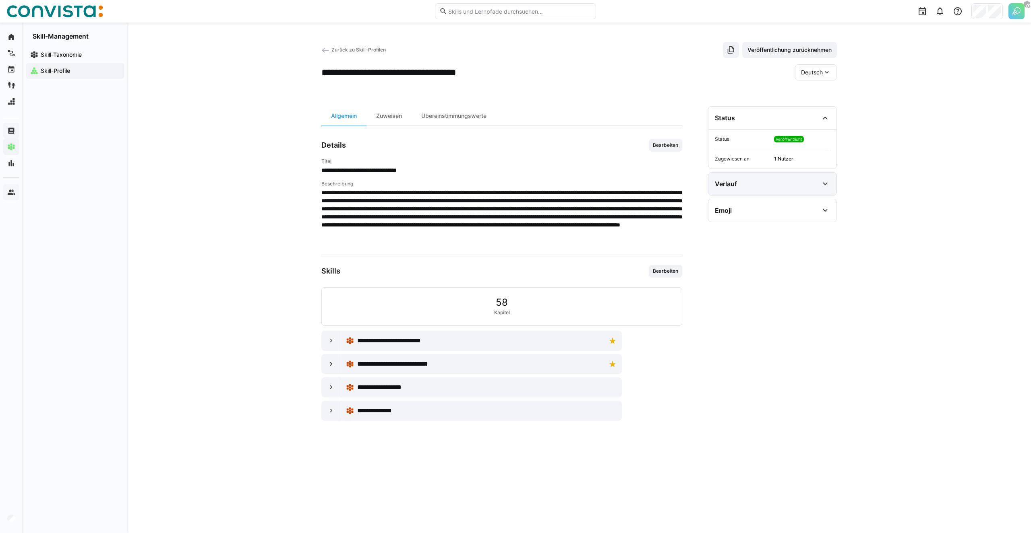
click at [750, 184] on div "Verlauf" at bounding box center [767, 184] width 104 height 10
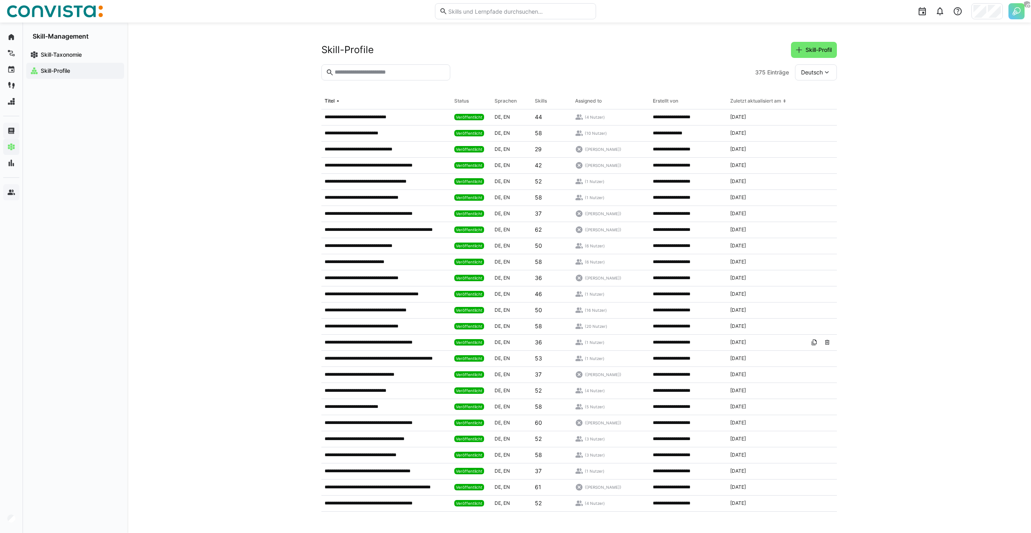
click at [186, 70] on div "**********" at bounding box center [578, 278] width 903 height 511
click at [196, 81] on div "**********" at bounding box center [578, 278] width 903 height 511
click at [380, 135] on p "**********" at bounding box center [358, 133] width 66 height 6
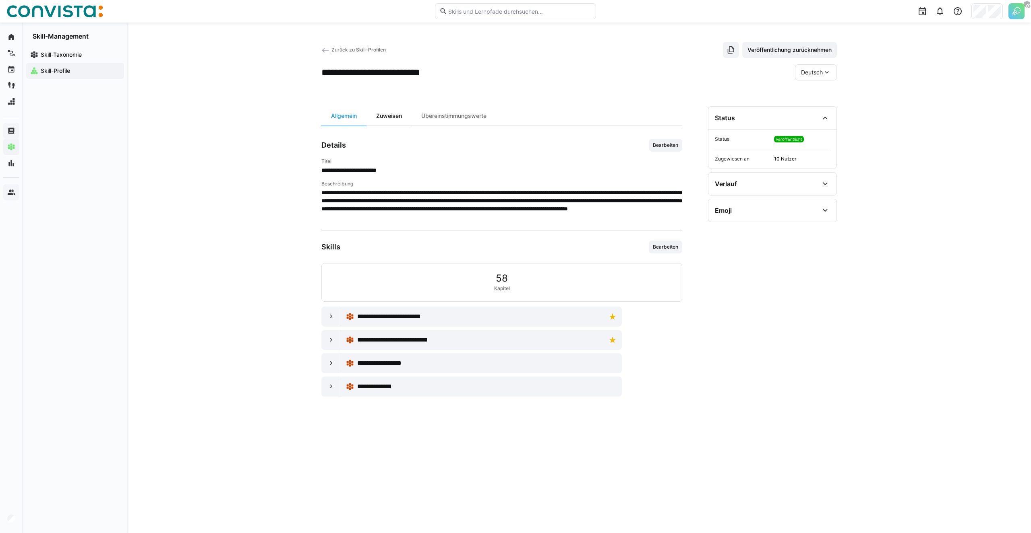
click at [387, 114] on div "Zuweisen" at bounding box center [388, 115] width 45 height 19
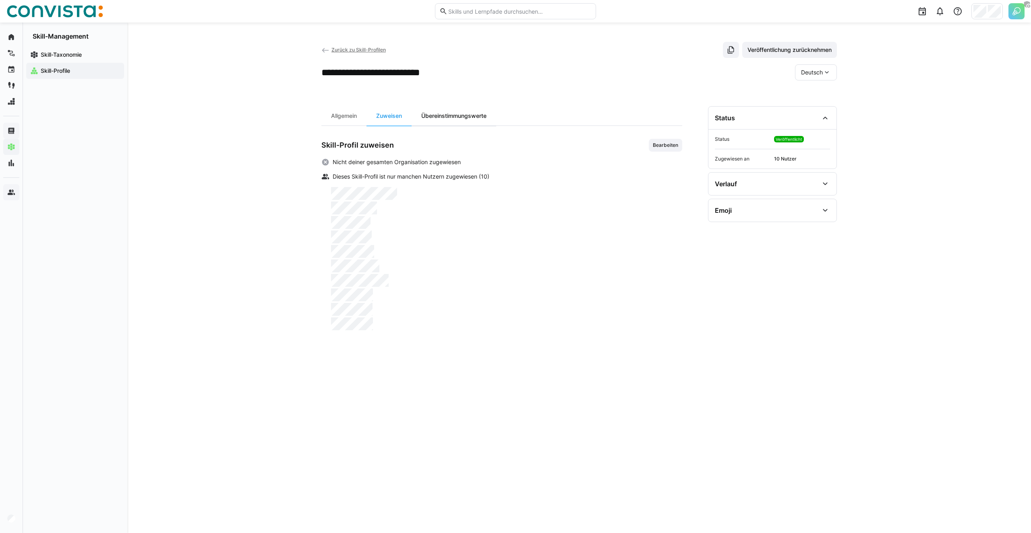
click at [442, 118] on div "Übereinstimmungswerte" at bounding box center [453, 115] width 85 height 19
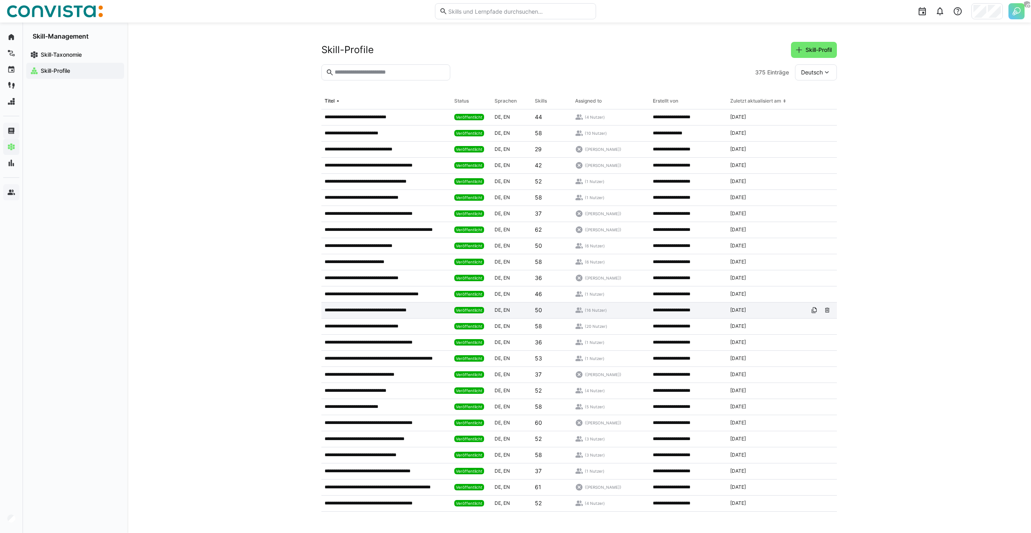
click at [358, 308] on p "**********" at bounding box center [373, 310] width 97 height 6
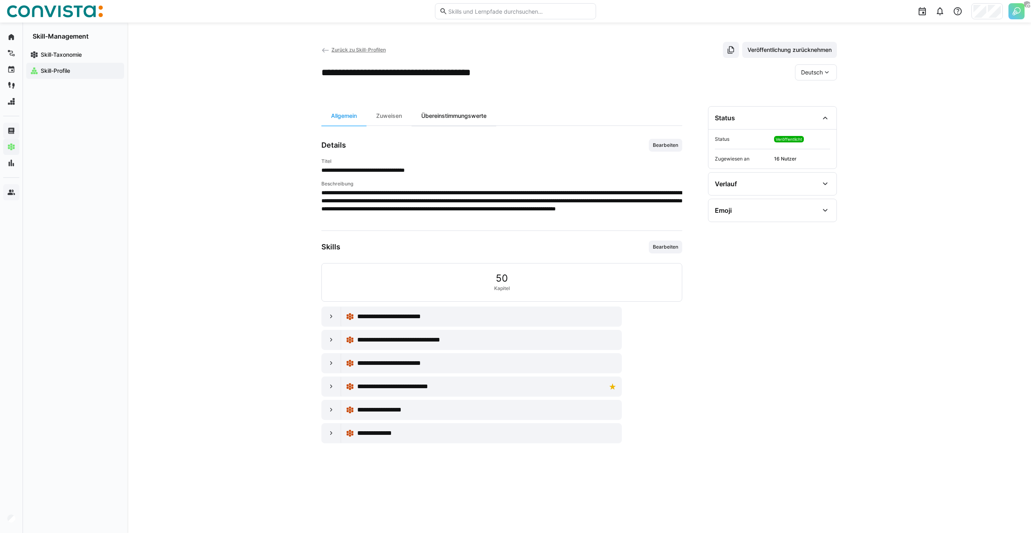
click at [446, 118] on div "Übereinstimmungswerte" at bounding box center [453, 115] width 85 height 19
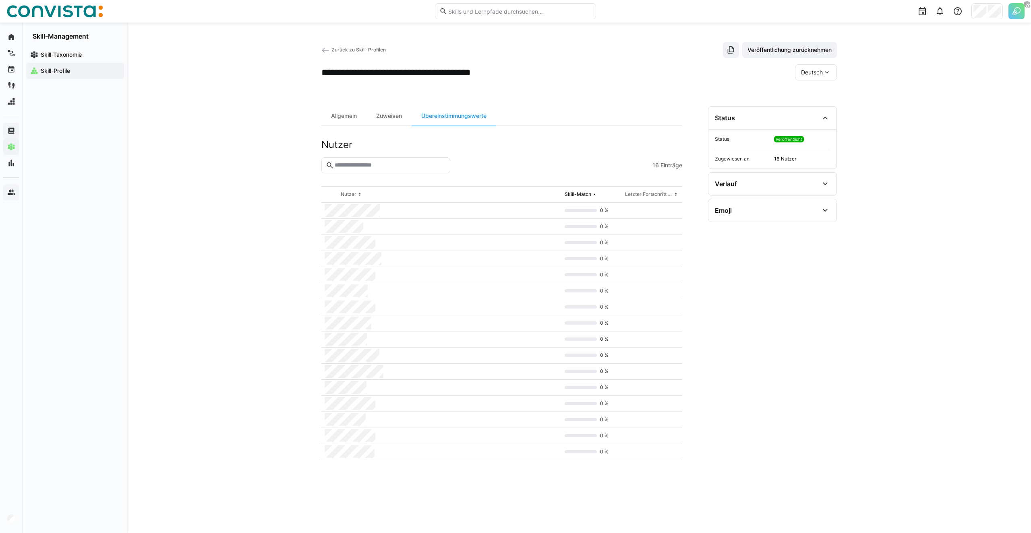
click at [284, 210] on div "**********" at bounding box center [578, 278] width 903 height 511
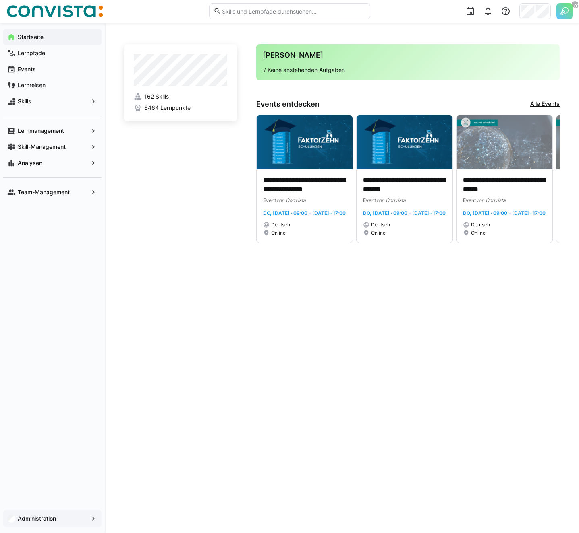
click at [63, 525] on div "Administration" at bounding box center [52, 519] width 98 height 16
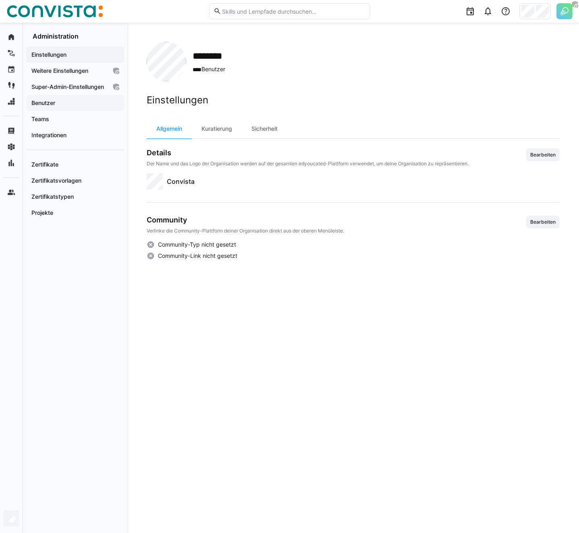
click at [66, 107] on span "Benutzer" at bounding box center [75, 103] width 90 height 8
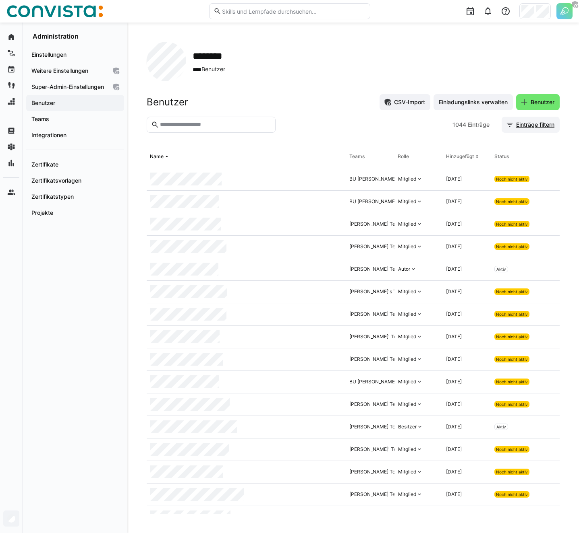
click at [533, 124] on span "Einträge filtern" at bounding box center [535, 125] width 41 height 8
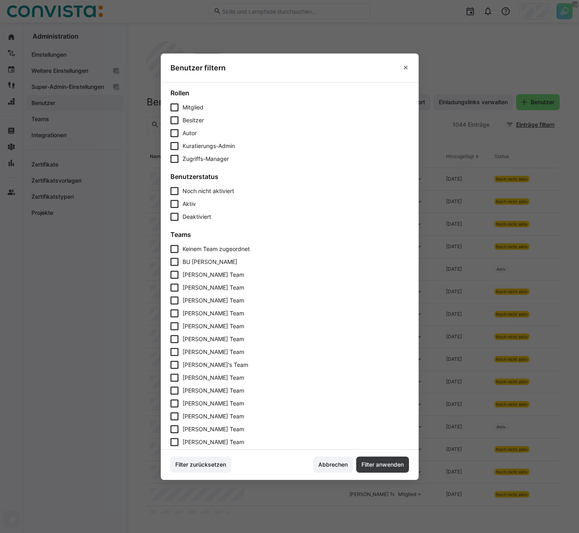
click at [198, 205] on eds-checkbox "Aktiv" at bounding box center [289, 204] width 238 height 8
click at [193, 191] on span "Noch nicht aktiviert" at bounding box center [208, 191] width 52 height 7
click at [185, 203] on span "Aktiv" at bounding box center [188, 204] width 13 height 7
click at [189, 190] on span "Noch nicht aktiviert" at bounding box center [209, 191] width 54 height 7
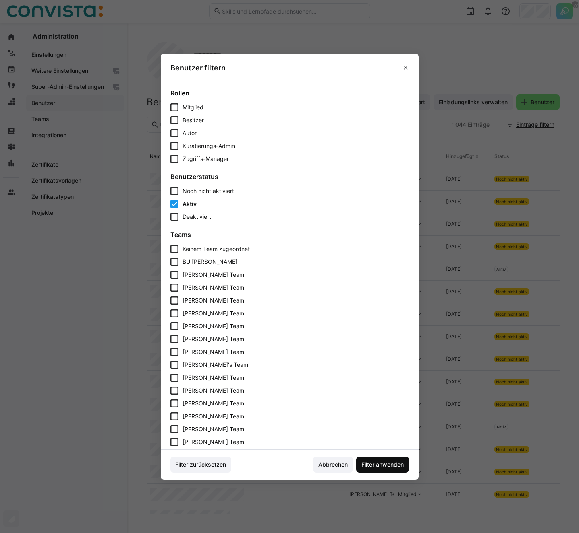
click at [377, 468] on span "Filter anwenden" at bounding box center [382, 465] width 45 height 8
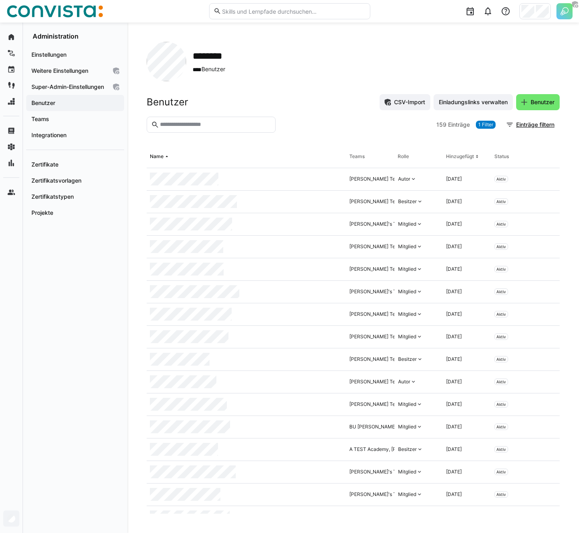
click at [328, 81] on div "******** **** Benutzer" at bounding box center [353, 61] width 413 height 39
drag, startPoint x: 192, startPoint y: 68, endPoint x: 236, endPoint y: 69, distance: 43.9
click at [236, 69] on div "******** **** Benutzer" at bounding box center [353, 61] width 413 height 39
click at [568, 11] on img at bounding box center [564, 11] width 16 height 16
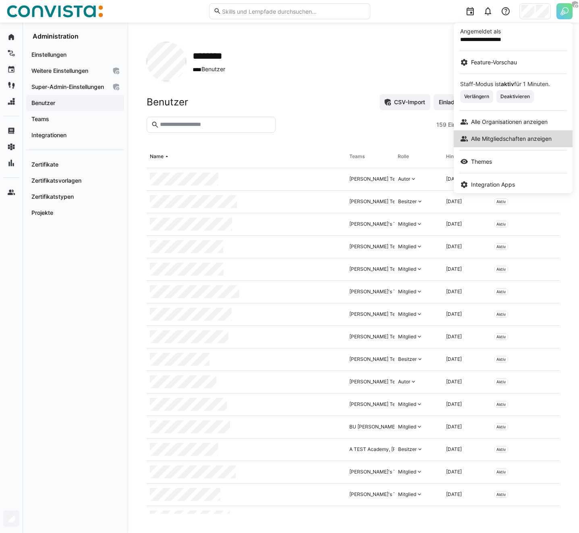
click at [492, 133] on link "Alle Mitgliedschaften anzeigen" at bounding box center [512, 138] width 119 height 17
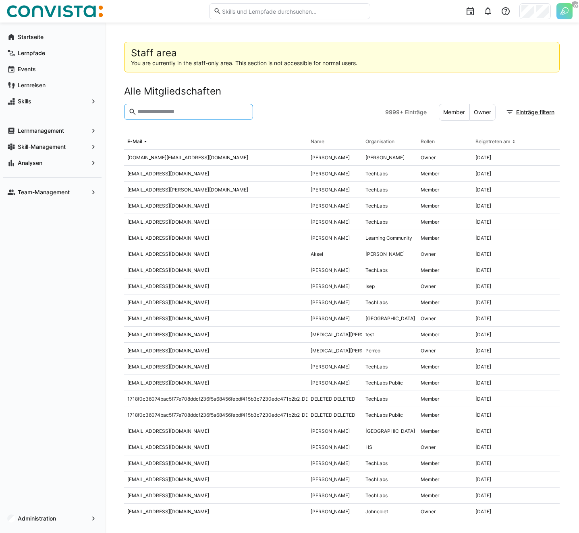
click at [160, 110] on input "text" at bounding box center [192, 111] width 112 height 7
type input "****"
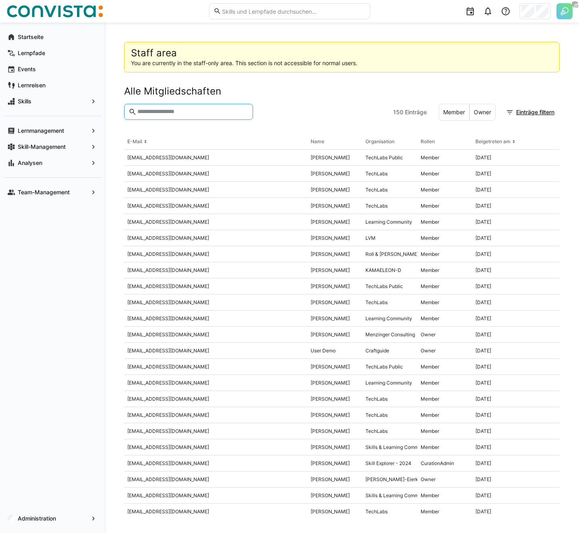
paste input "**********"
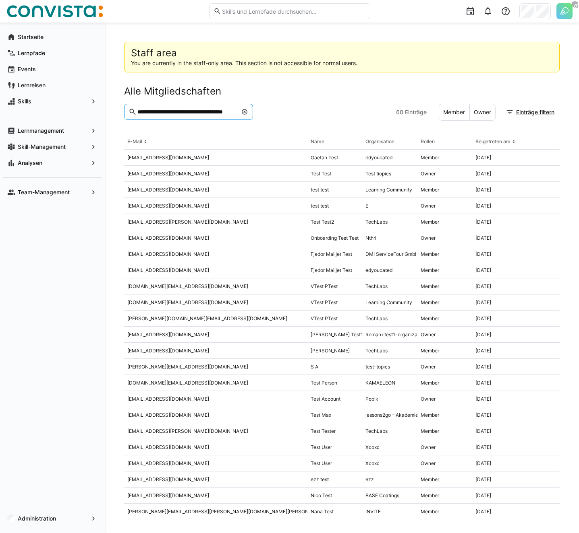
drag, startPoint x: 201, startPoint y: 113, endPoint x: 10, endPoint y: 113, distance: 191.2
click at [13, 113] on div "**********" at bounding box center [289, 278] width 579 height 511
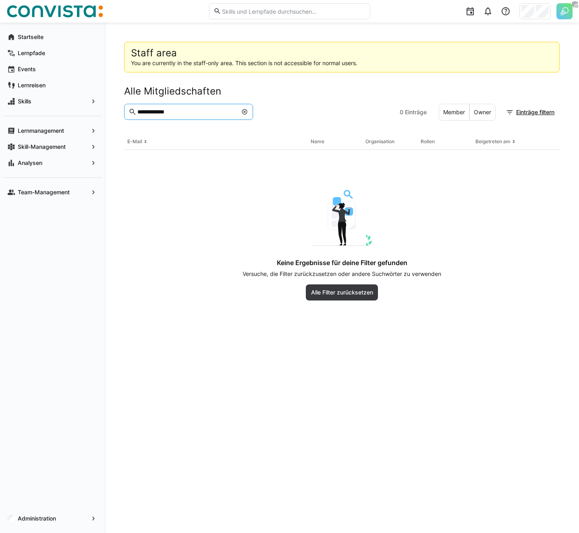
type input "**********"
click at [250, 93] on div "Alle Mitgliedschaften" at bounding box center [341, 91] width 435 height 12
click at [272, 106] on div at bounding box center [326, 112] width 140 height 17
click at [244, 111] on eds-icon at bounding box center [244, 112] width 6 height 6
click at [285, 111] on div at bounding box center [326, 112] width 140 height 17
